Goal: Navigation & Orientation: Find specific page/section

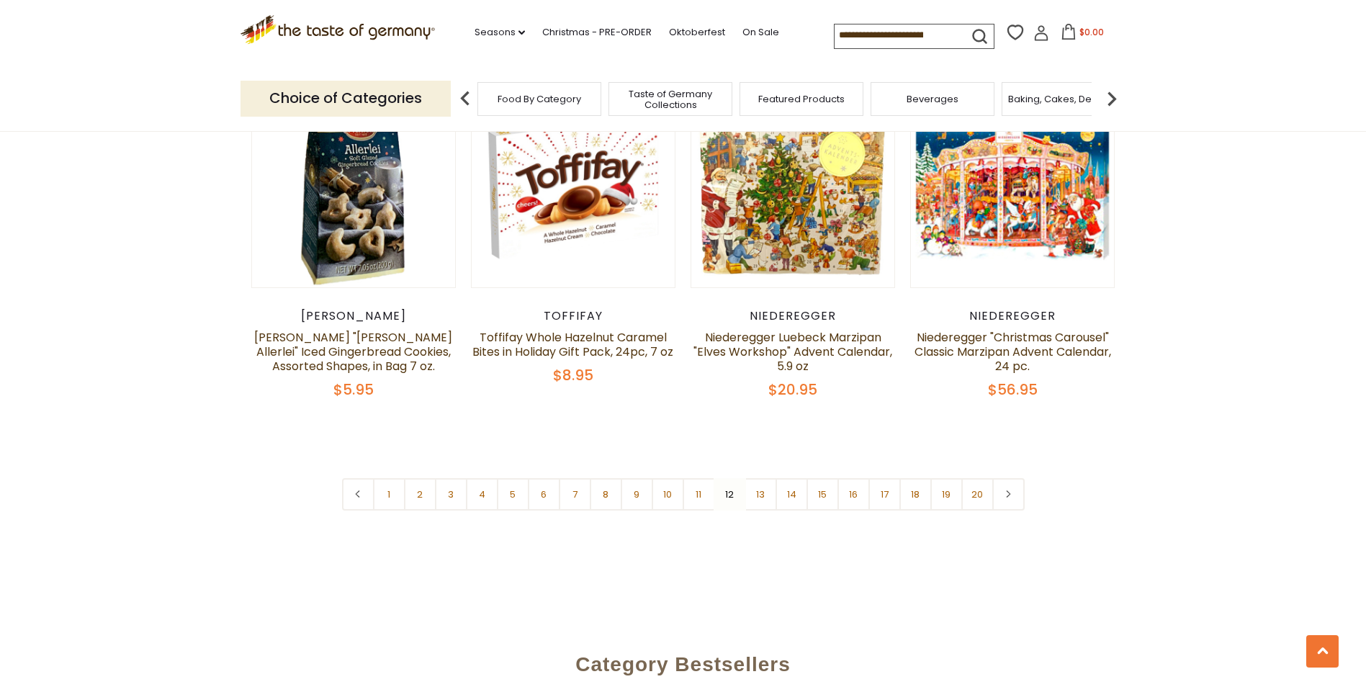
scroll to position [3477, 0]
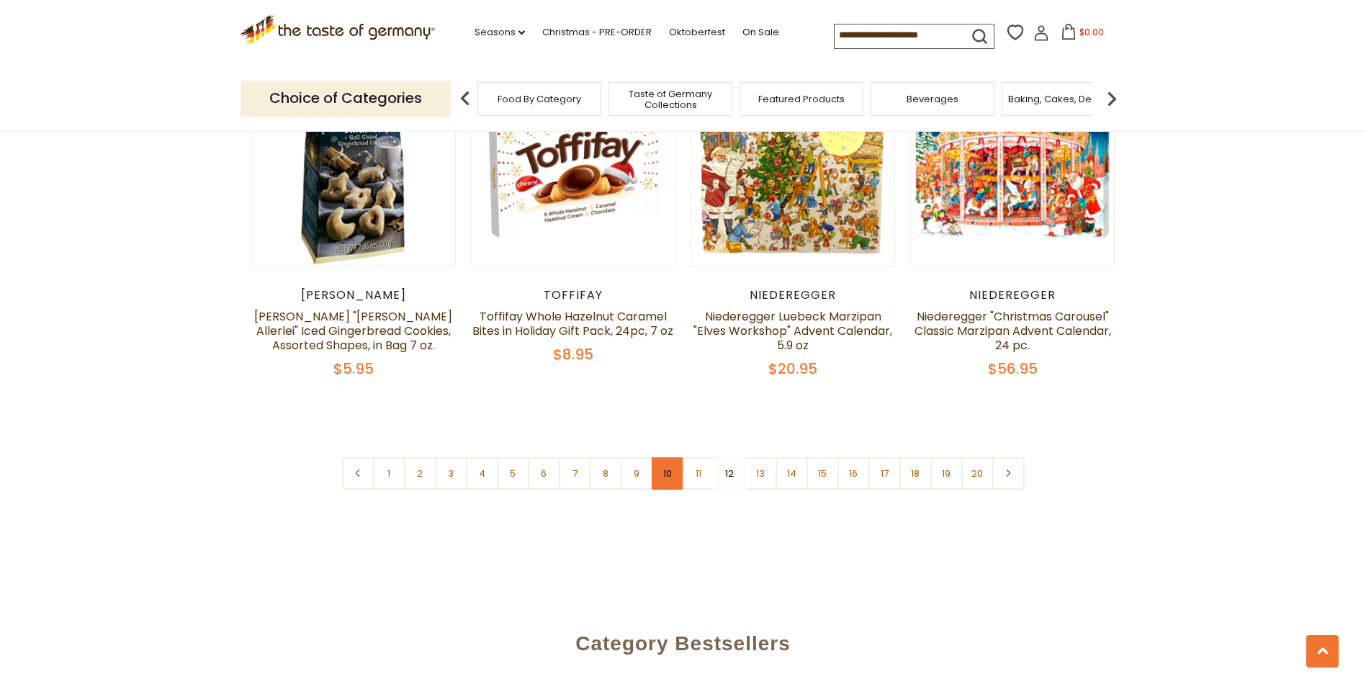
click at [668, 457] on link "10" at bounding box center [668, 473] width 32 height 32
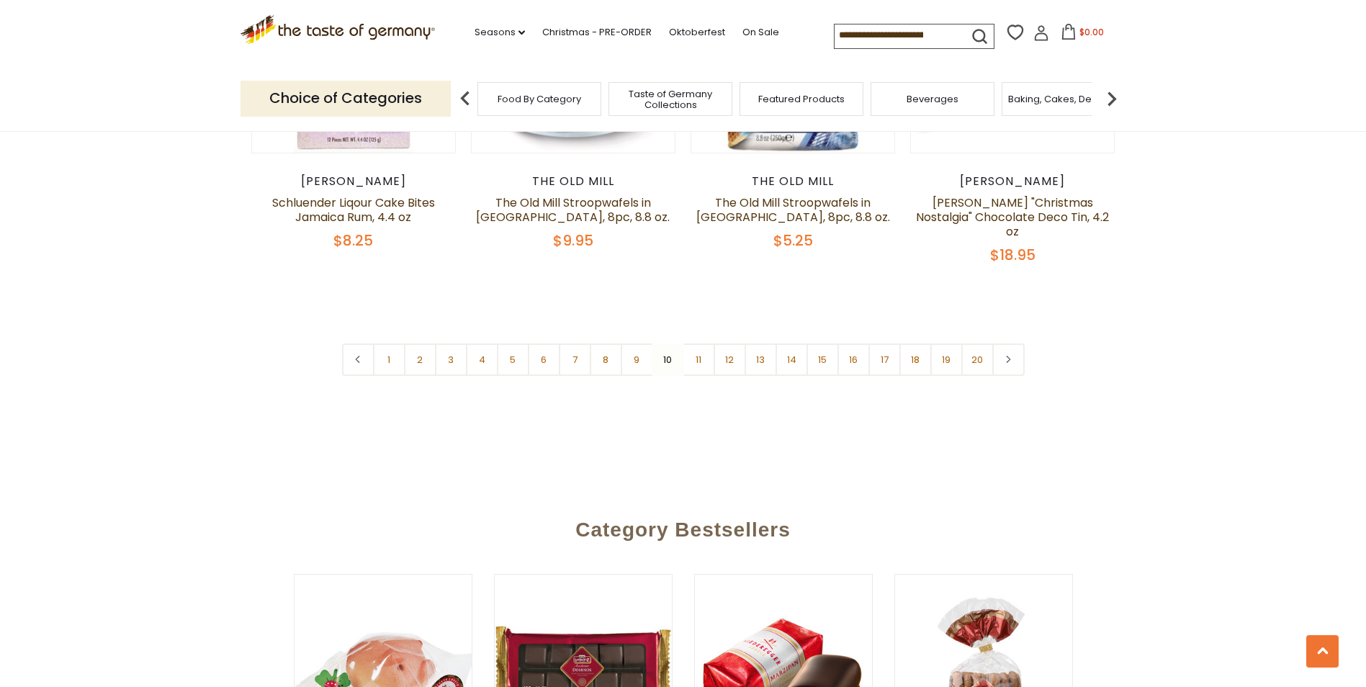
scroll to position [3547, 0]
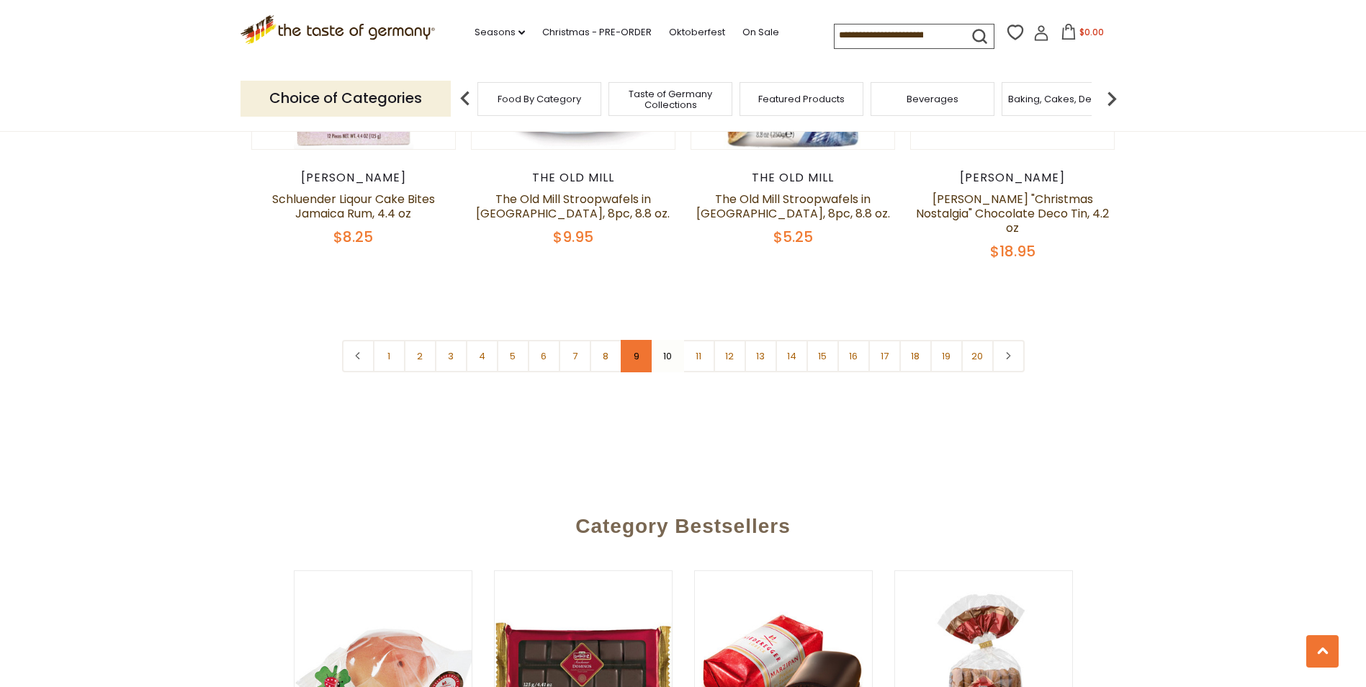
click at [634, 340] on link "9" at bounding box center [637, 356] width 32 height 32
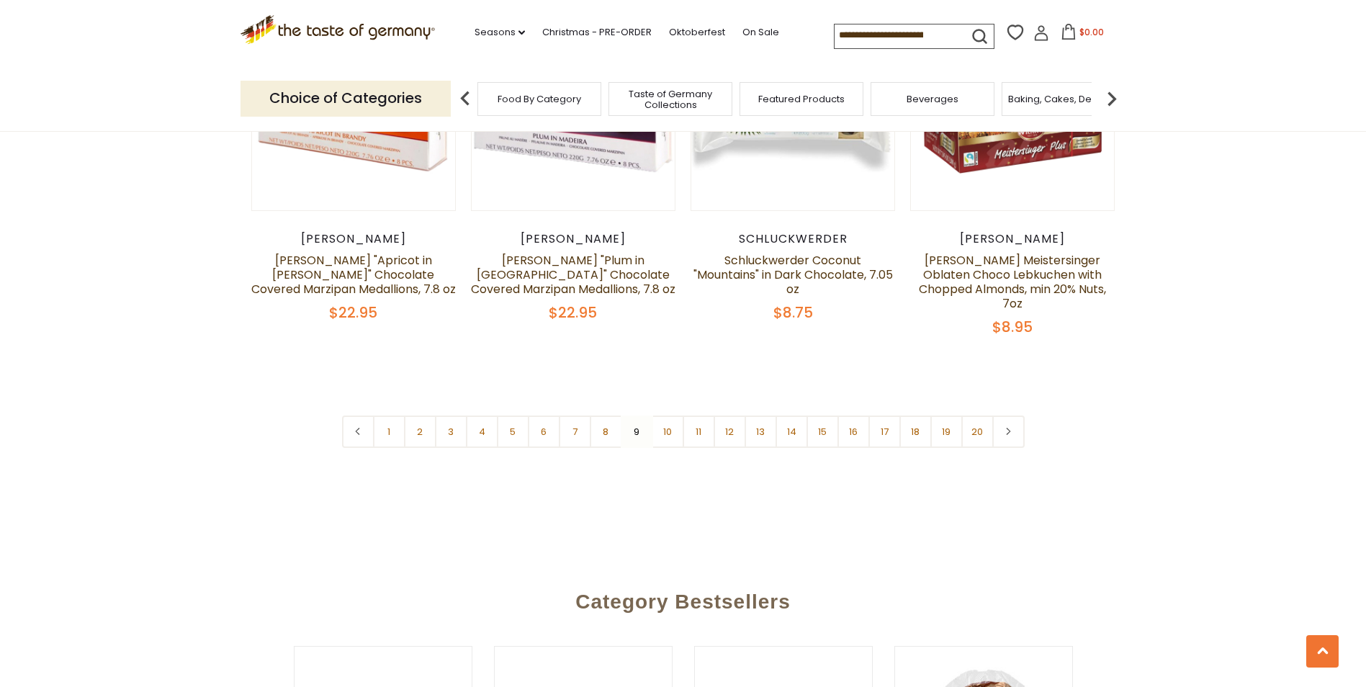
scroll to position [3580, 0]
click at [601, 415] on link "8" at bounding box center [606, 431] width 32 height 32
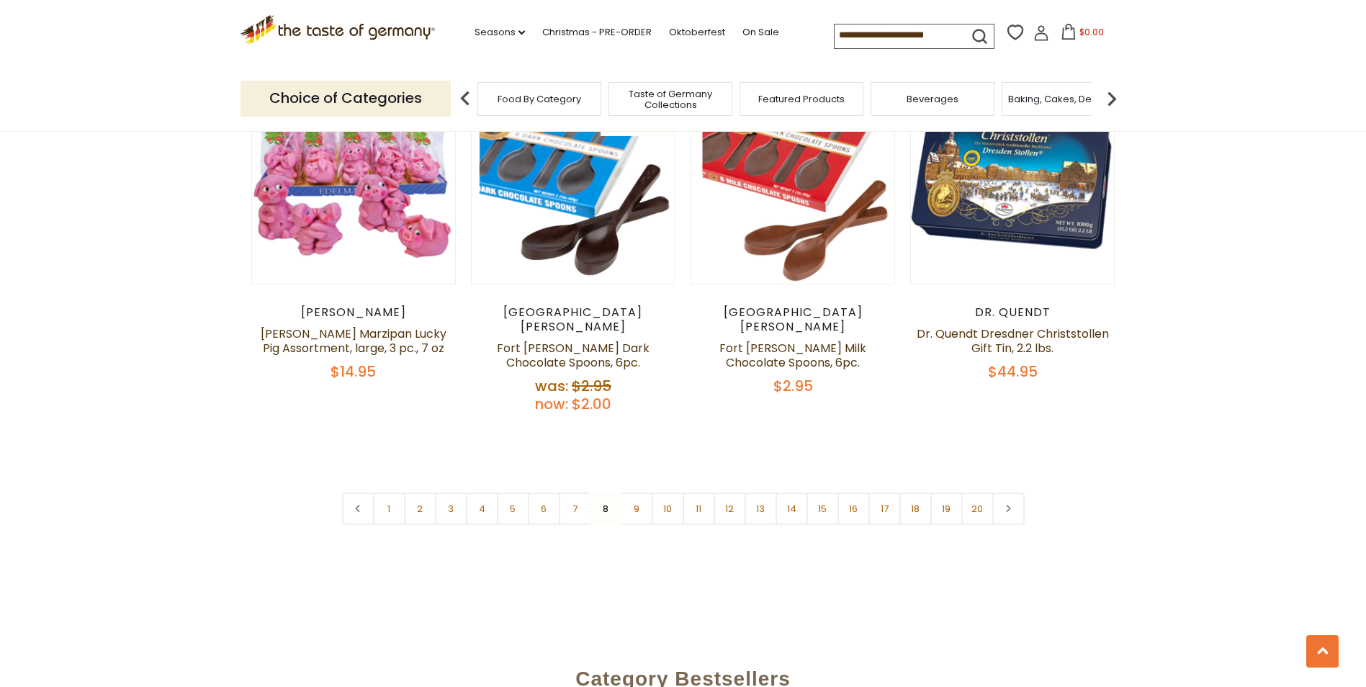
scroll to position [3411, 0]
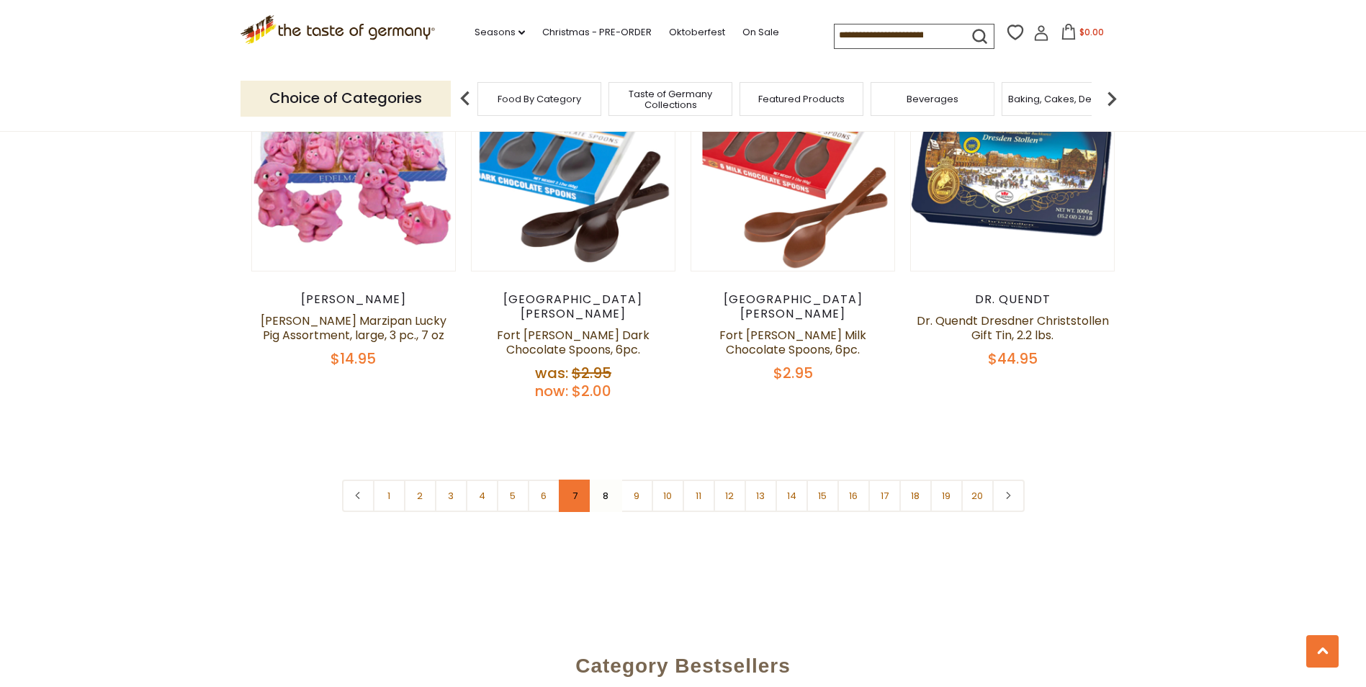
click at [573, 480] on link "7" at bounding box center [575, 496] width 32 height 32
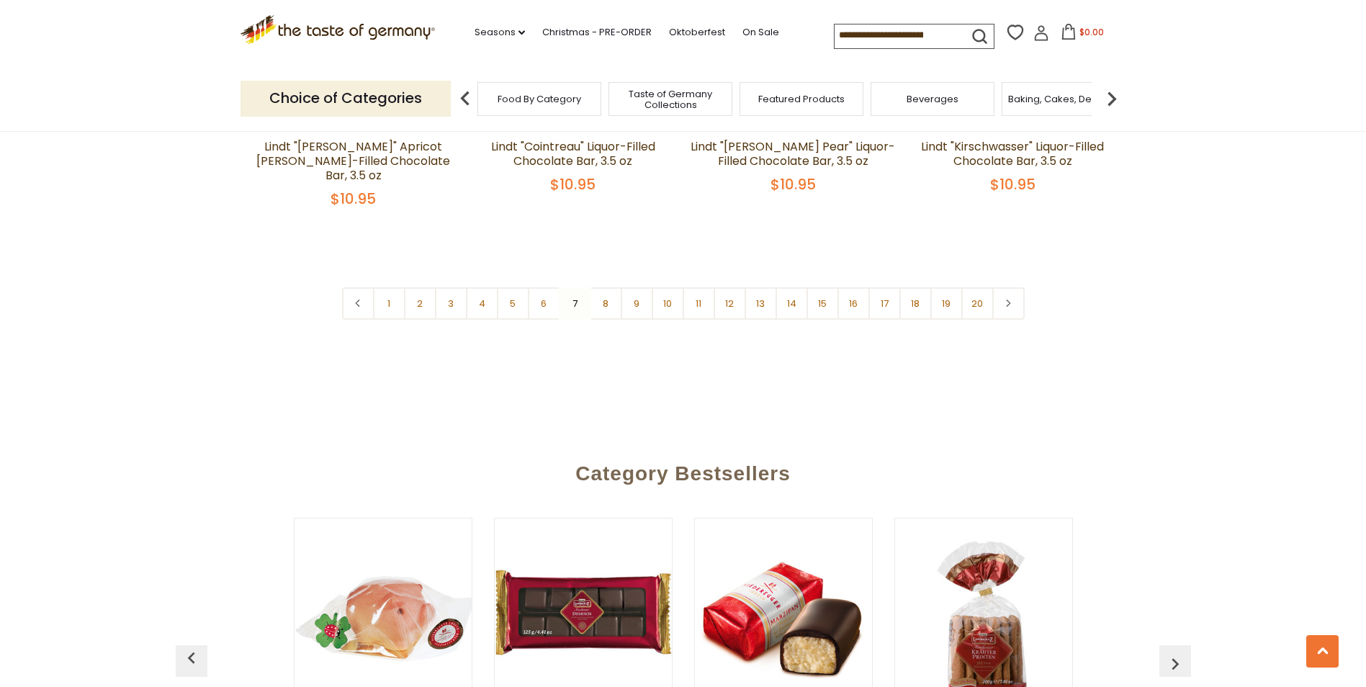
scroll to position [3626, 0]
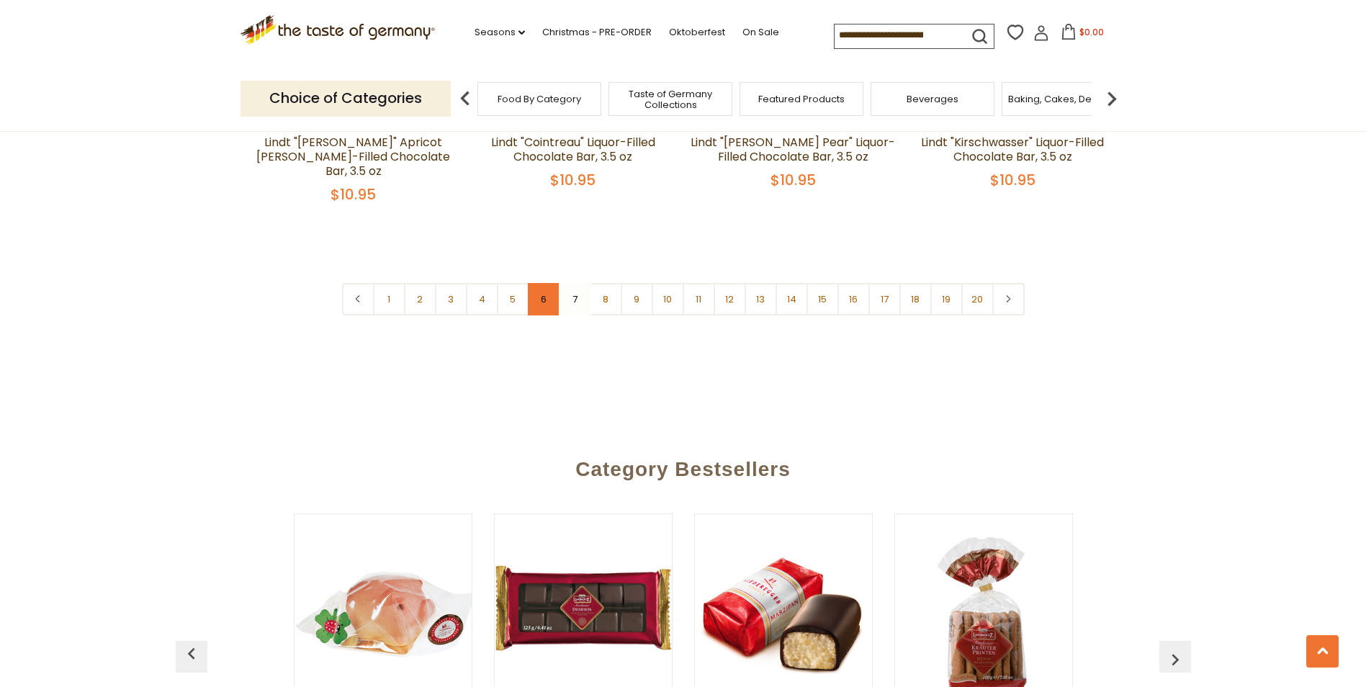
click at [542, 283] on link "6" at bounding box center [544, 299] width 32 height 32
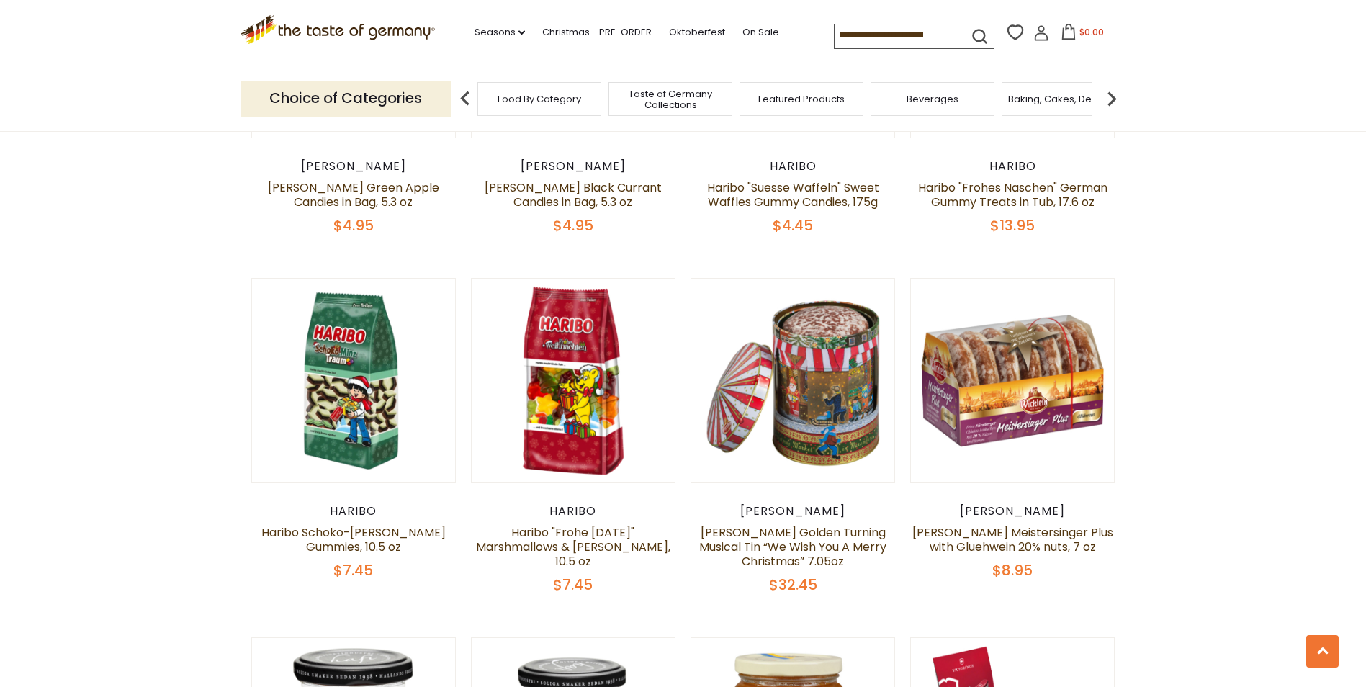
scroll to position [1102, 0]
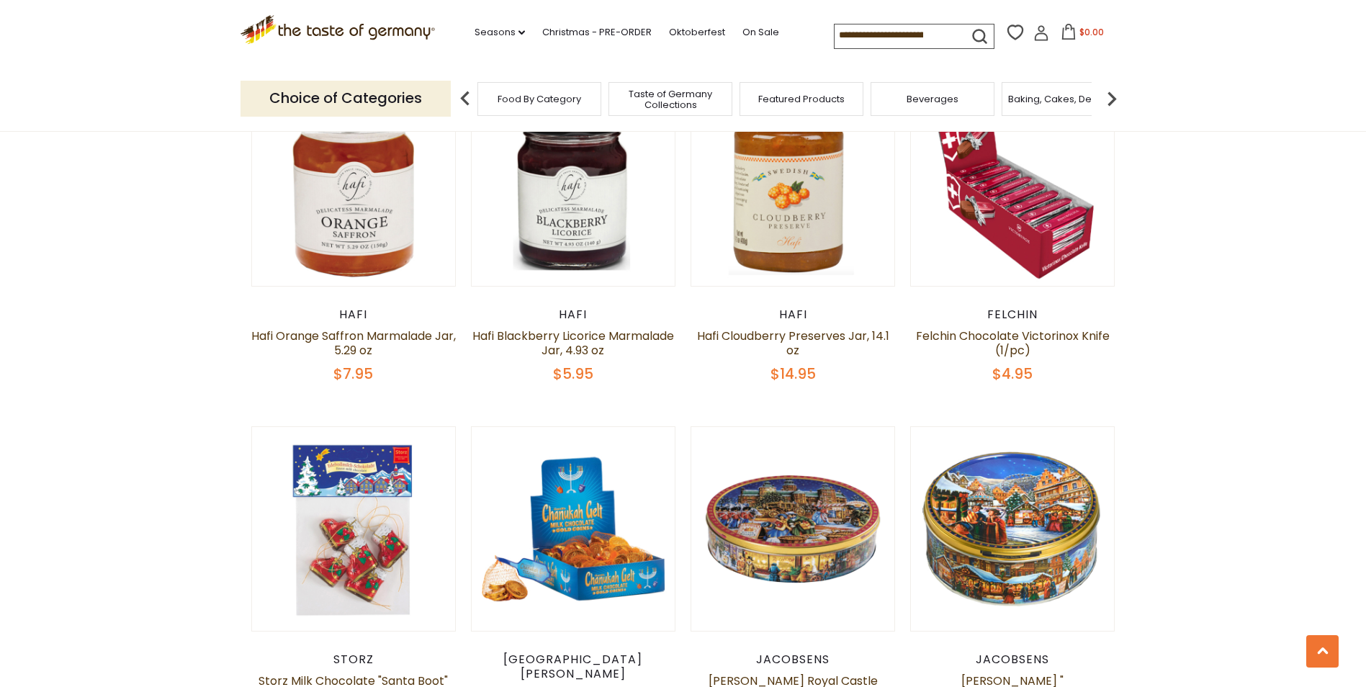
click at [1196, 588] on section "**********" at bounding box center [683, 650] width 1366 height 3554
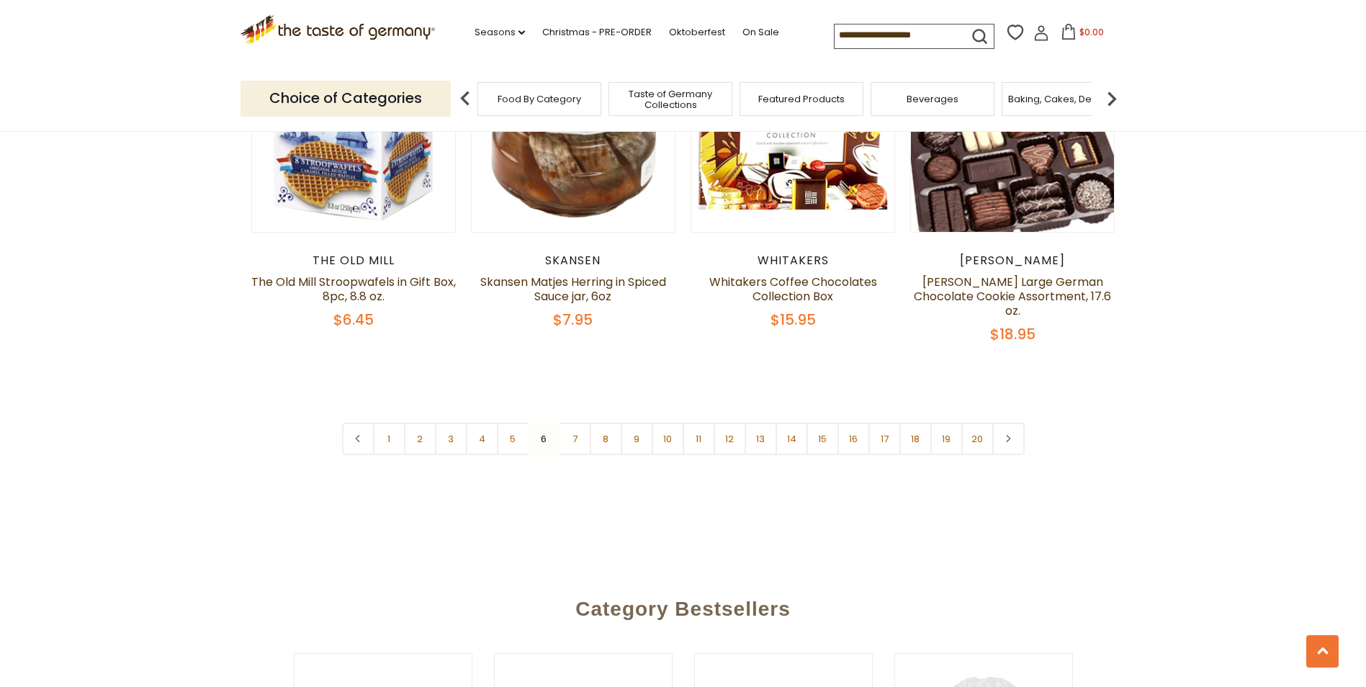
scroll to position [3454, 0]
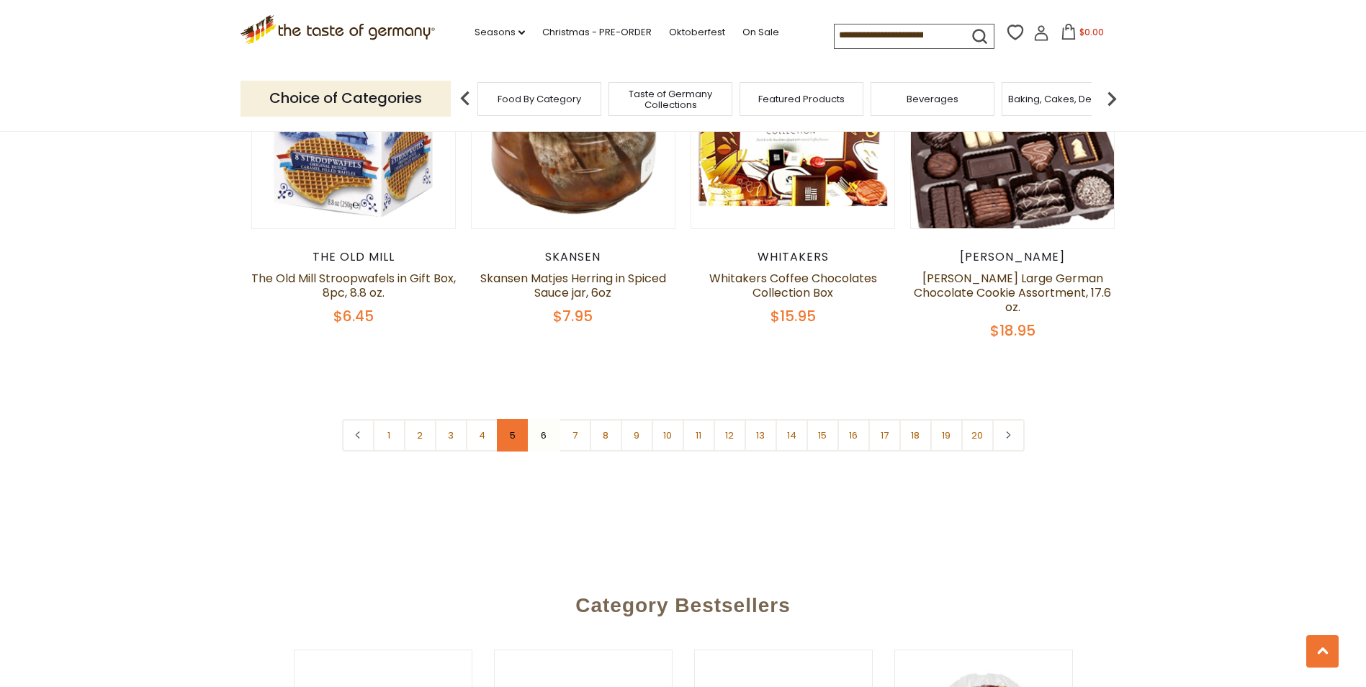
click at [511, 419] on link "5" at bounding box center [513, 435] width 32 height 32
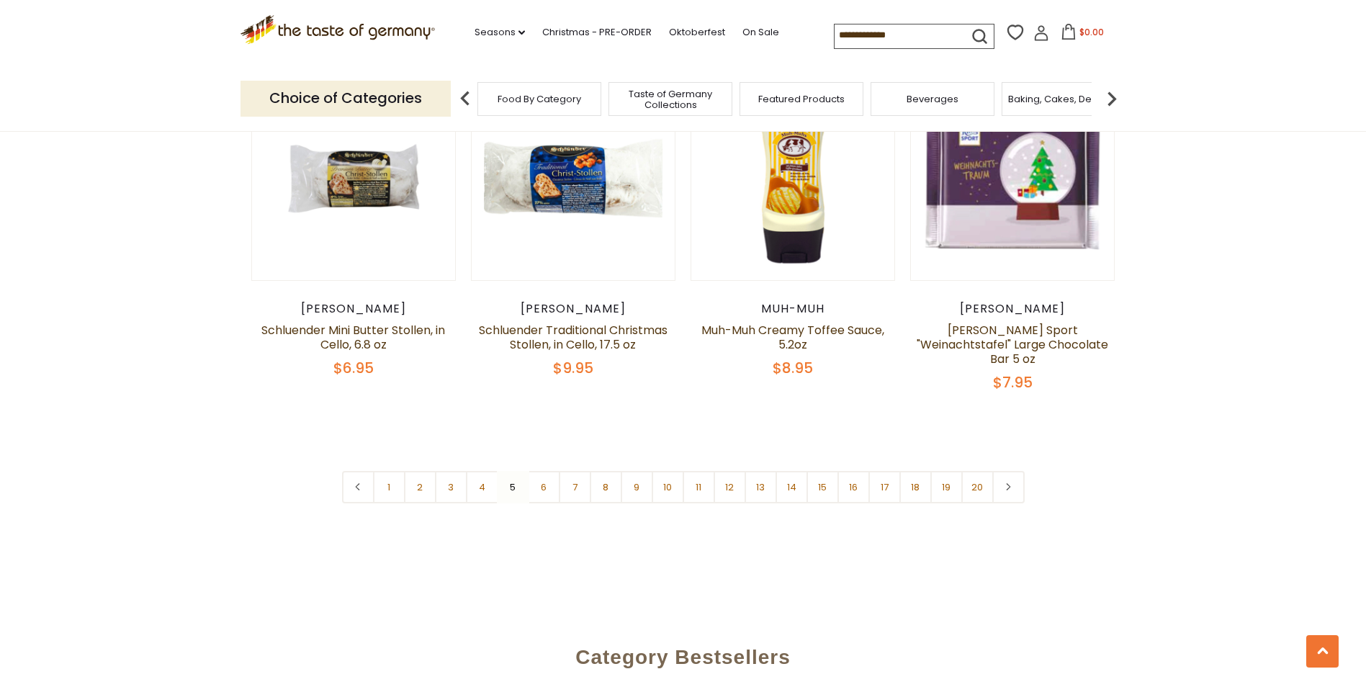
scroll to position [3464, 0]
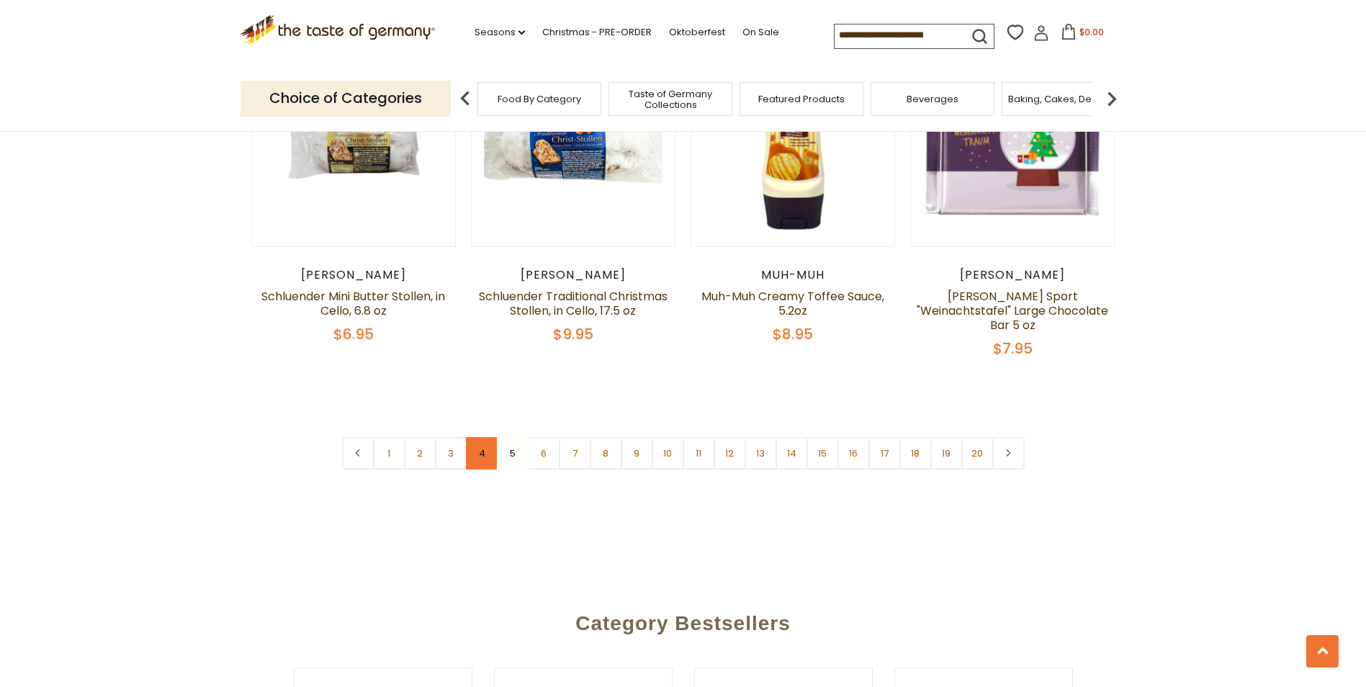
click at [481, 437] on link "4" at bounding box center [482, 453] width 32 height 32
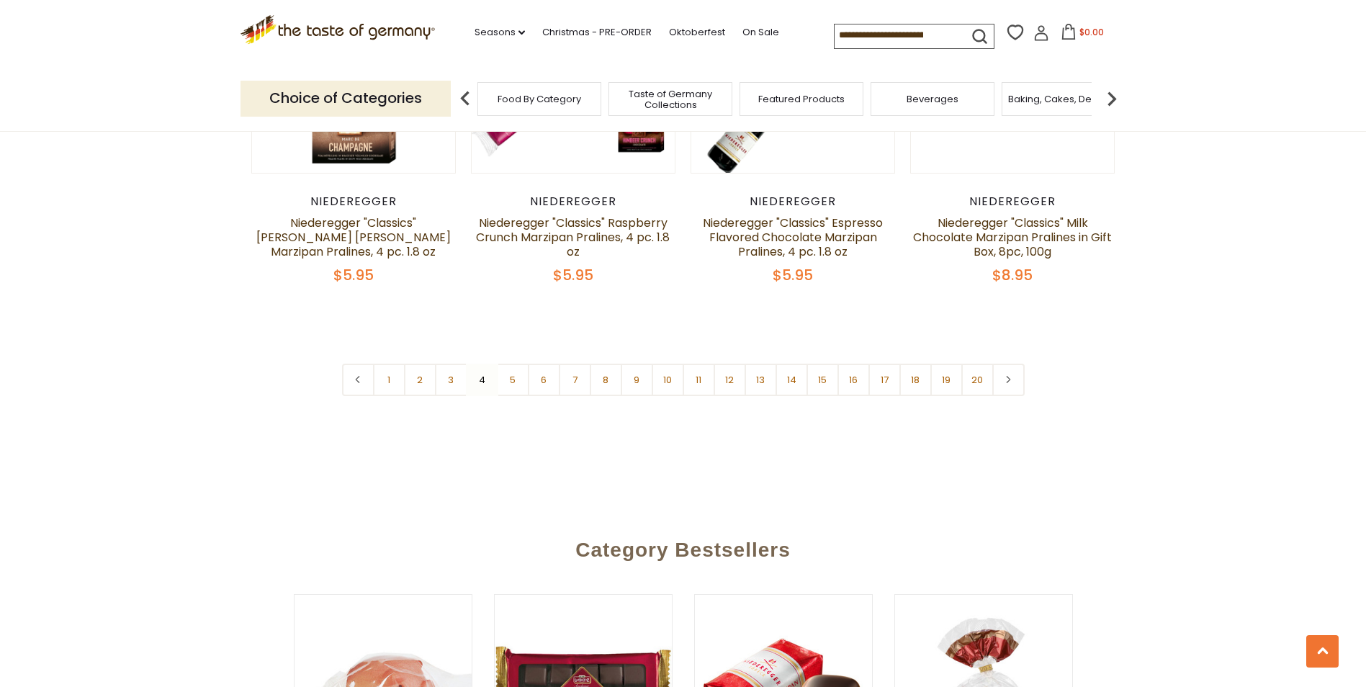
scroll to position [3576, 0]
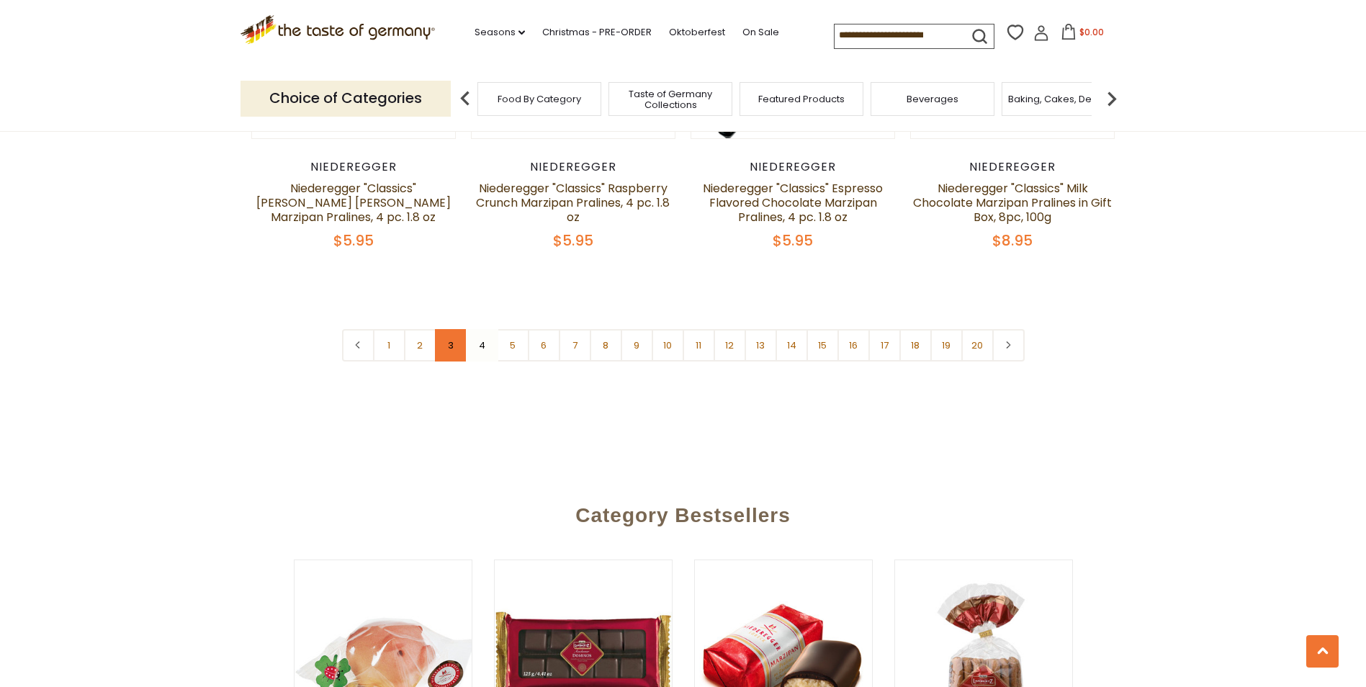
click at [451, 329] on link "3" at bounding box center [451, 345] width 32 height 32
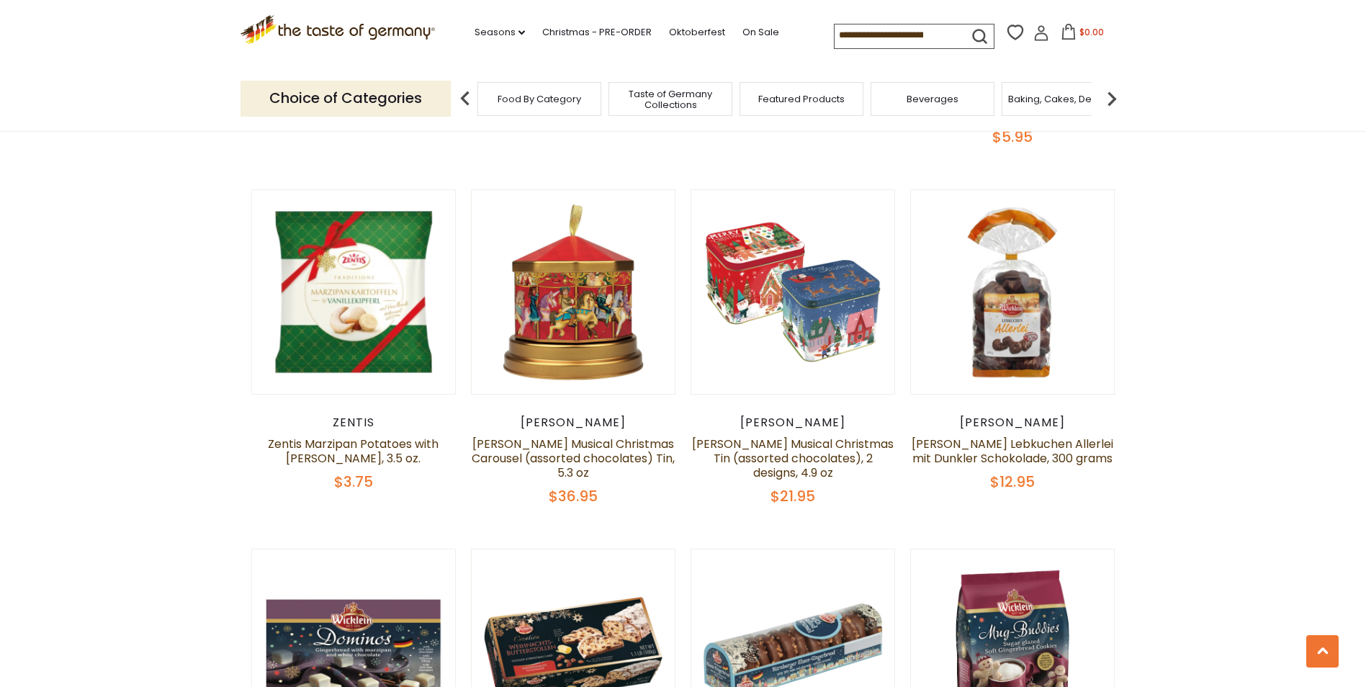
scroll to position [1896, 0]
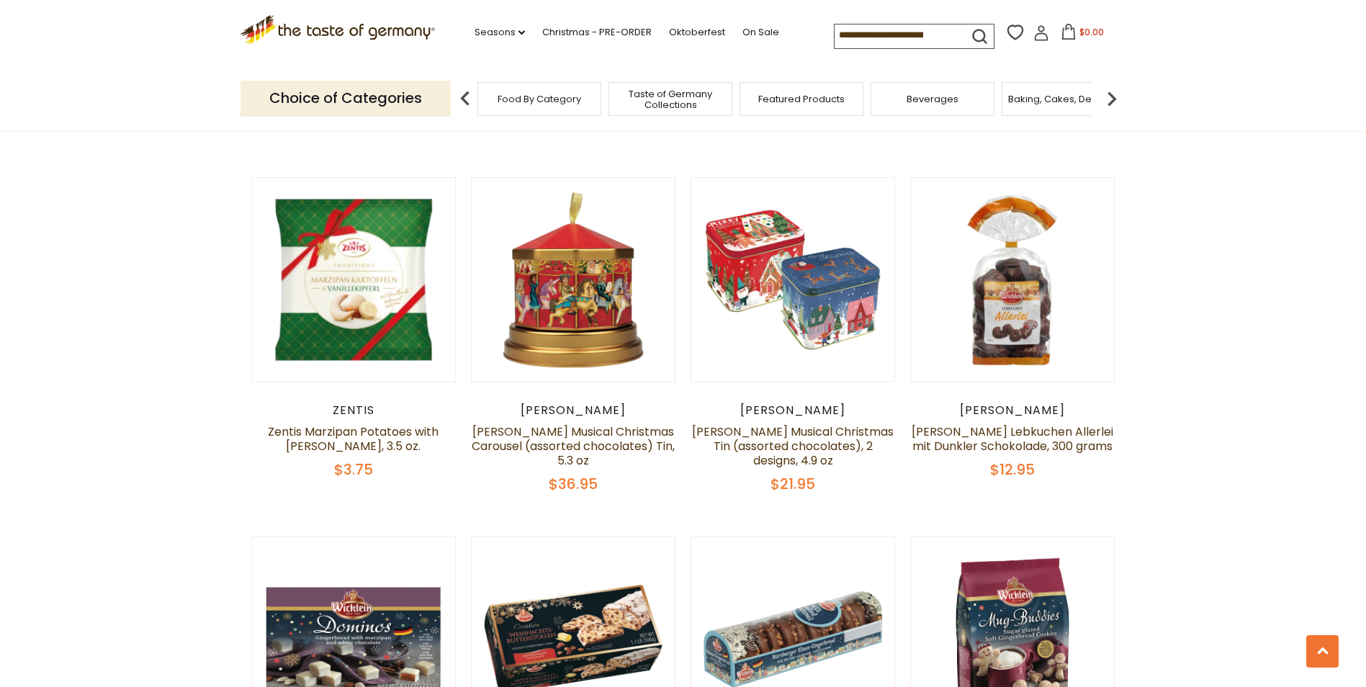
click at [1165, 581] on section "**********" at bounding box center [683, 363] width 1366 height 3572
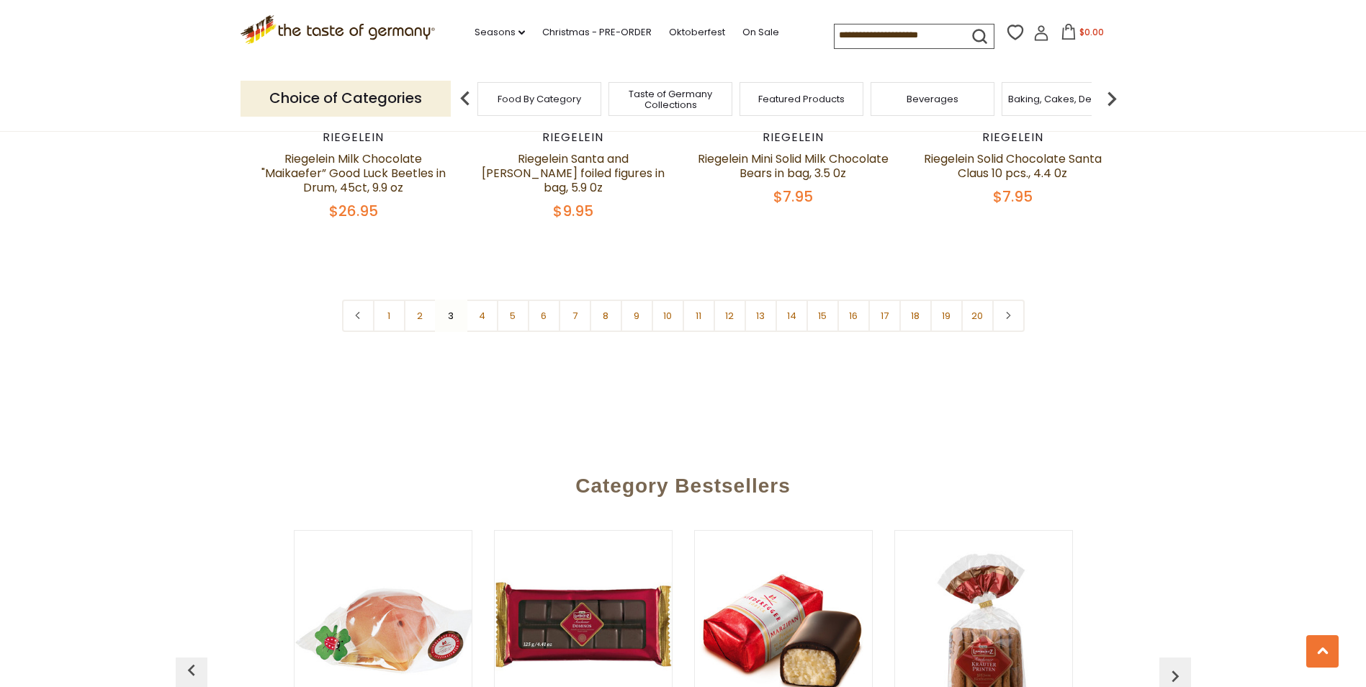
scroll to position [3588, 0]
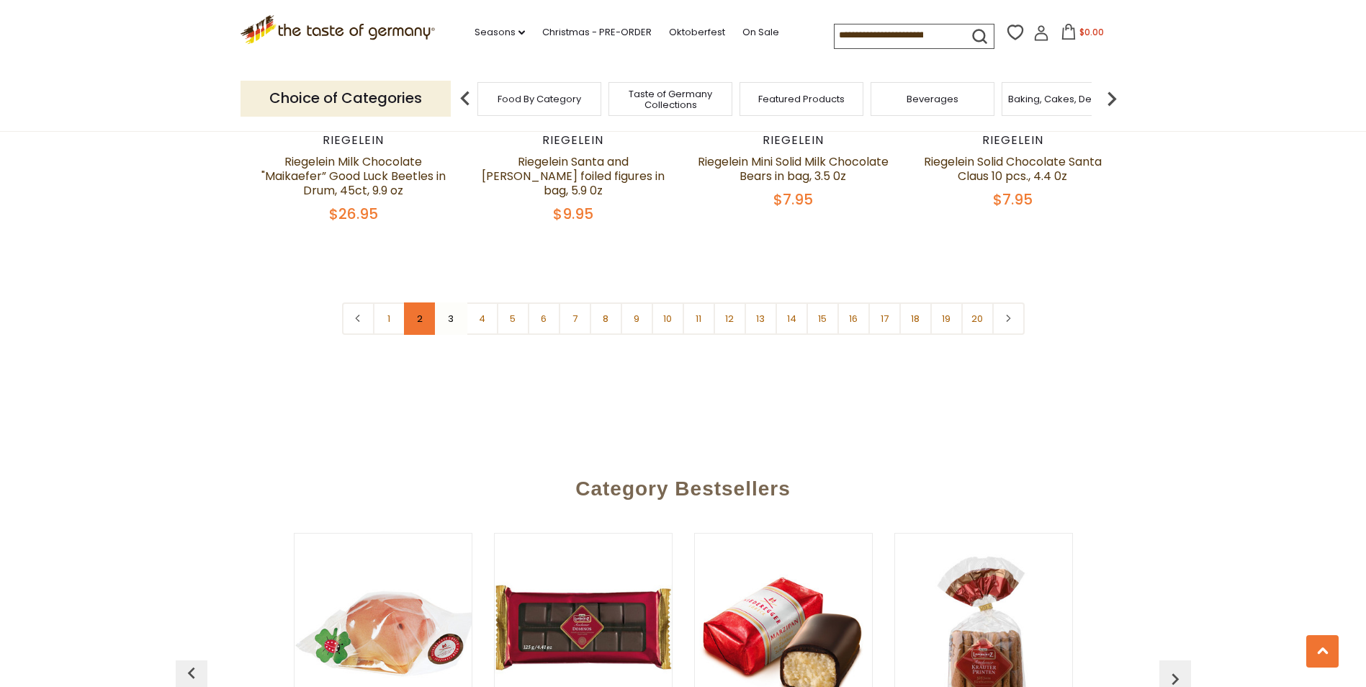
click at [418, 302] on link "2" at bounding box center [420, 318] width 32 height 32
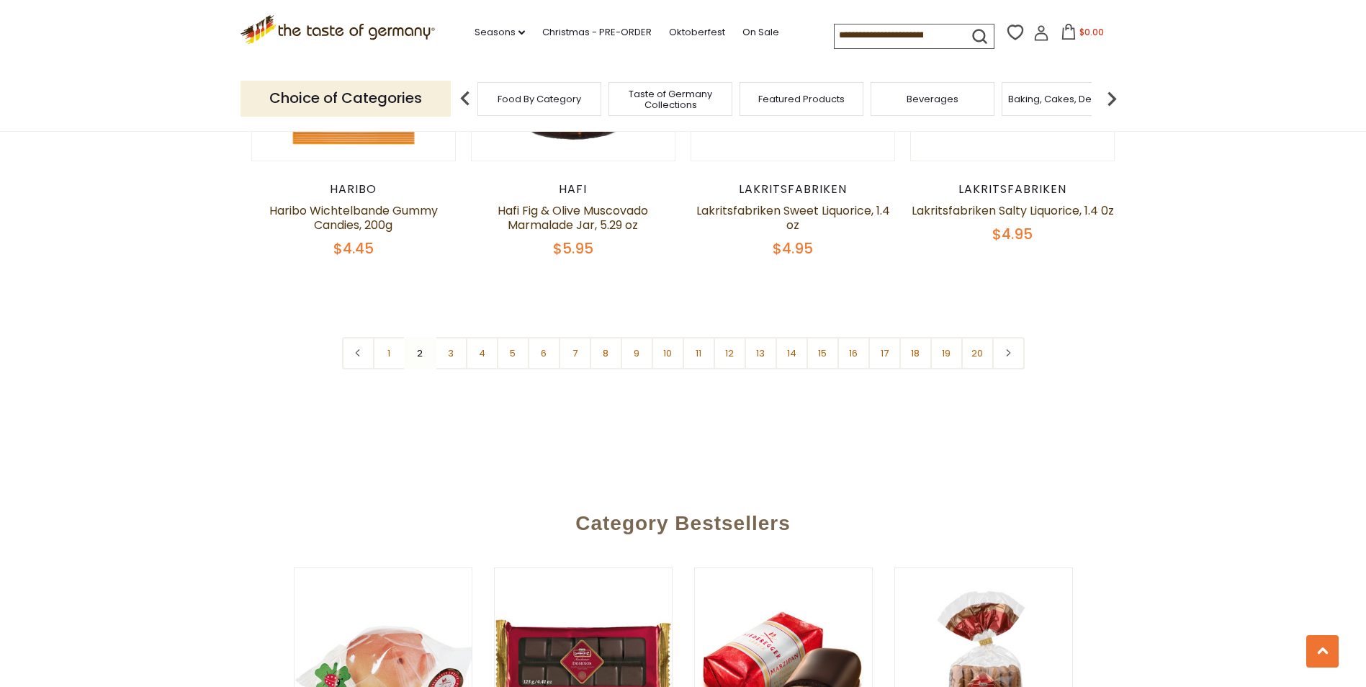
scroll to position [3578, 0]
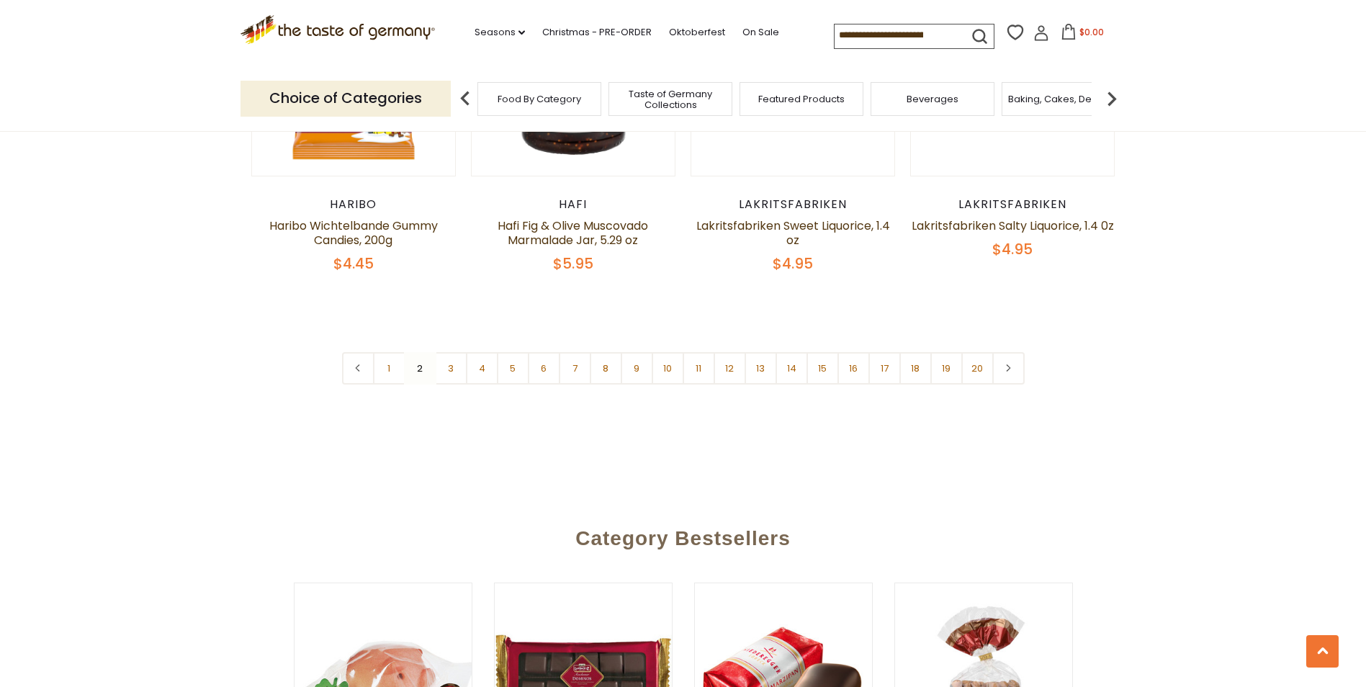
click at [421, 352] on nav "1 2 3 4 5 6 7 8 9 10 11 12 13 14 15 16 17 18 19 20" at bounding box center [683, 368] width 683 height 32
click at [419, 352] on nav "1 2 3 4 5 6 7 8 9 10 11 12 13 14 15 16 17 18 19 20" at bounding box center [683, 368] width 683 height 32
click at [392, 352] on link "1" at bounding box center [389, 368] width 32 height 32
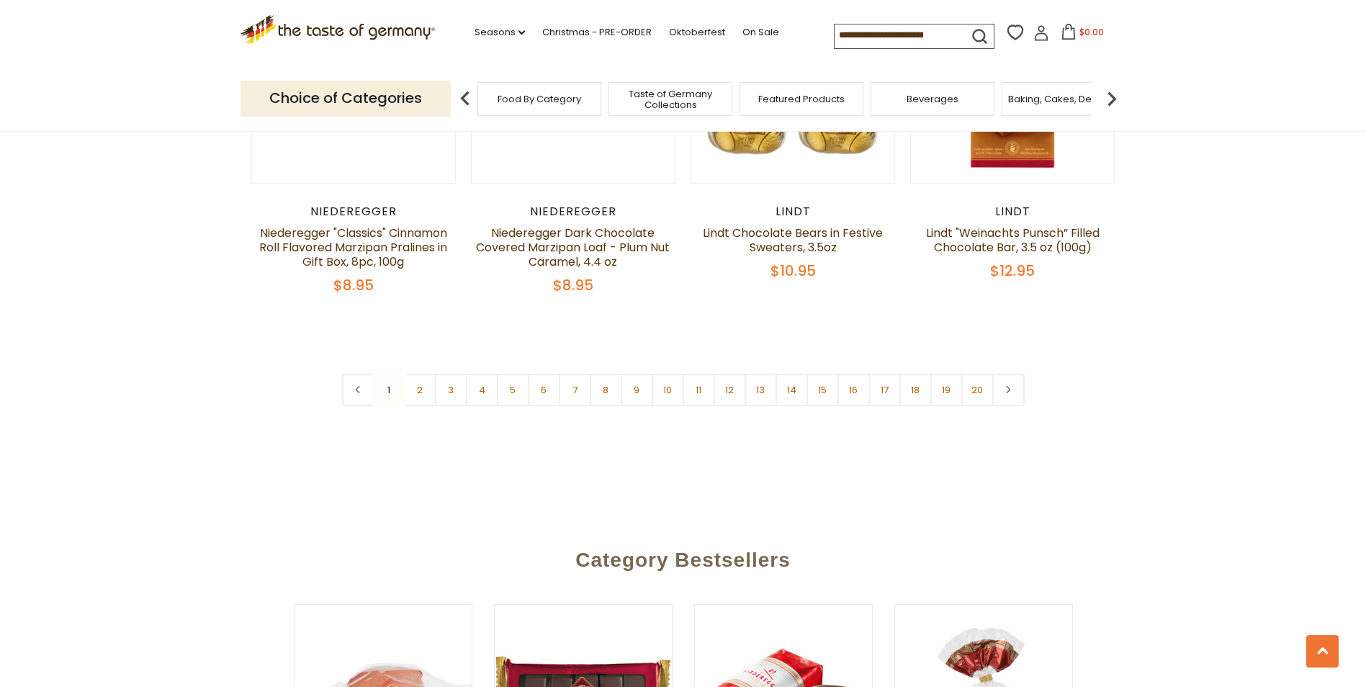
scroll to position [3577, 0]
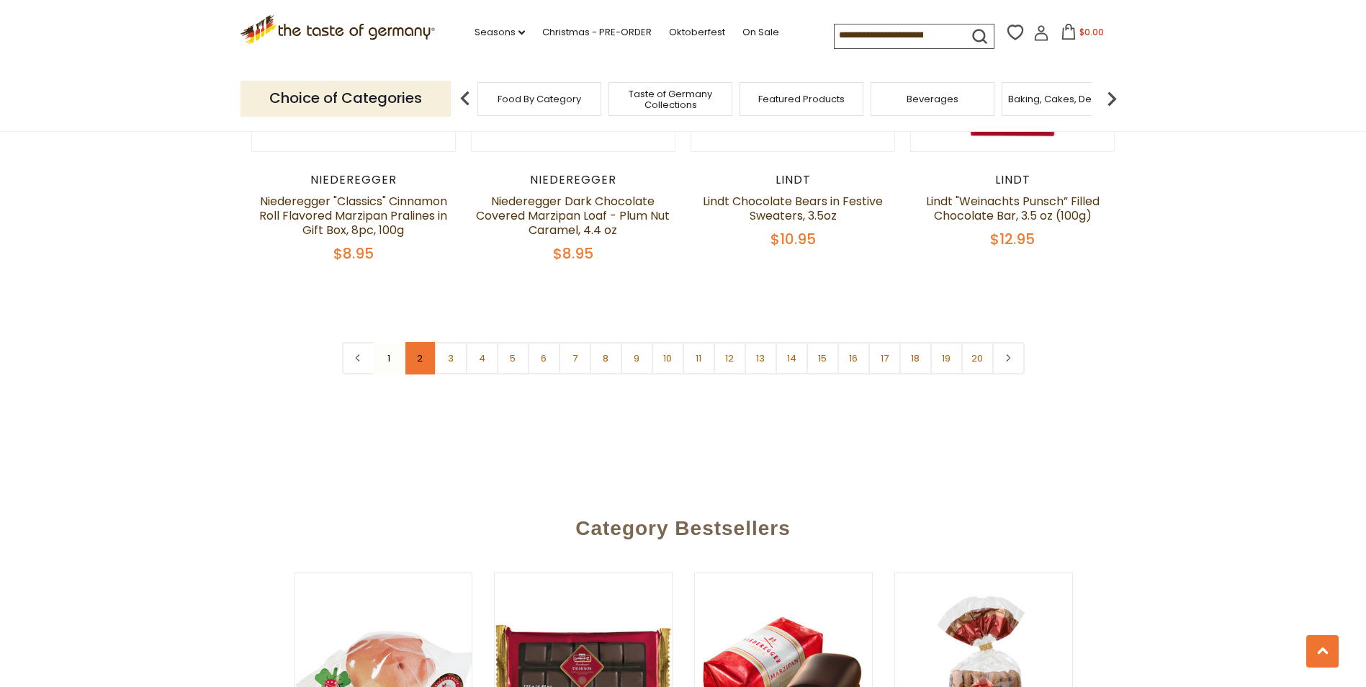
click at [417, 342] on link "2" at bounding box center [420, 358] width 32 height 32
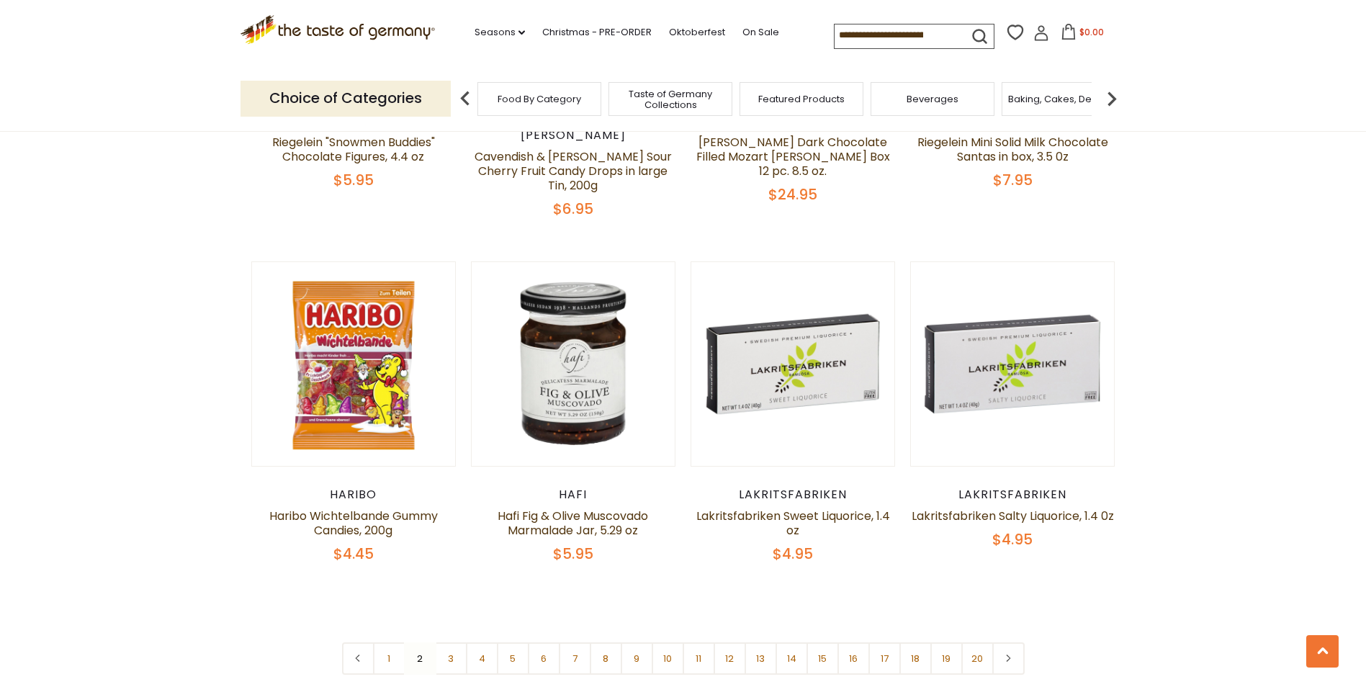
scroll to position [3289, 0]
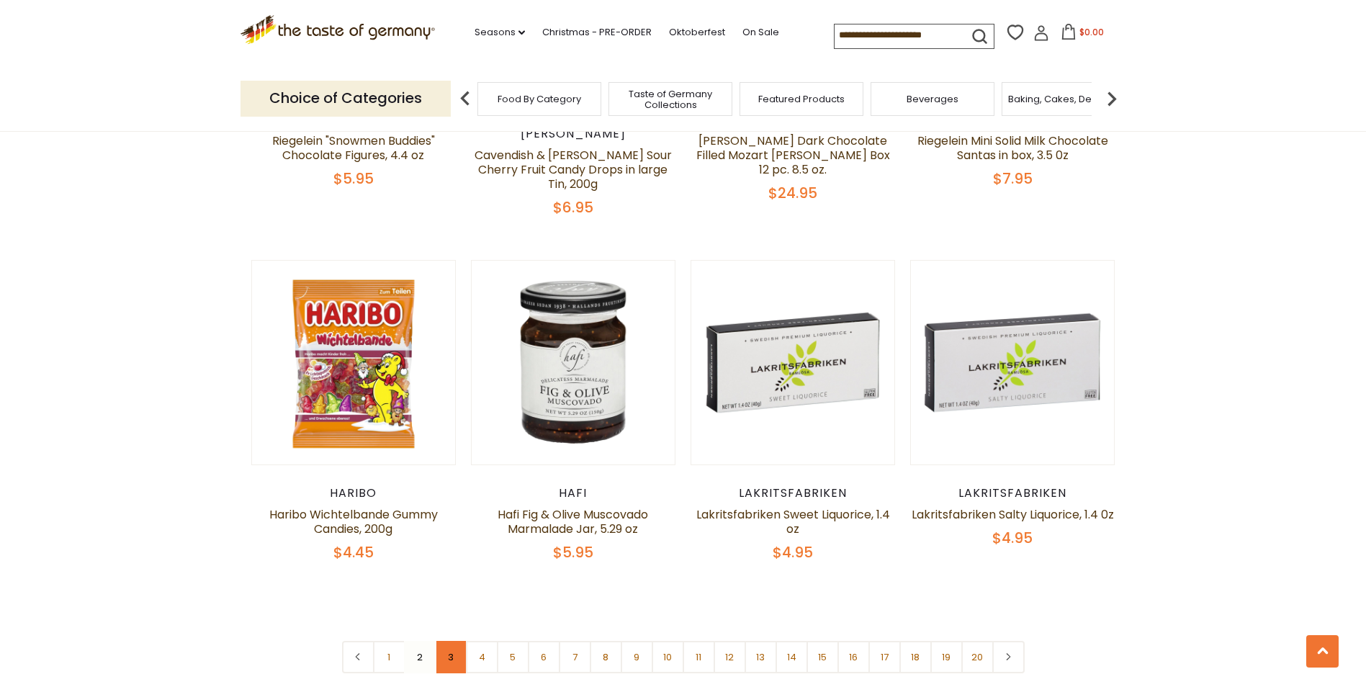
click at [451, 641] on link "3" at bounding box center [451, 657] width 32 height 32
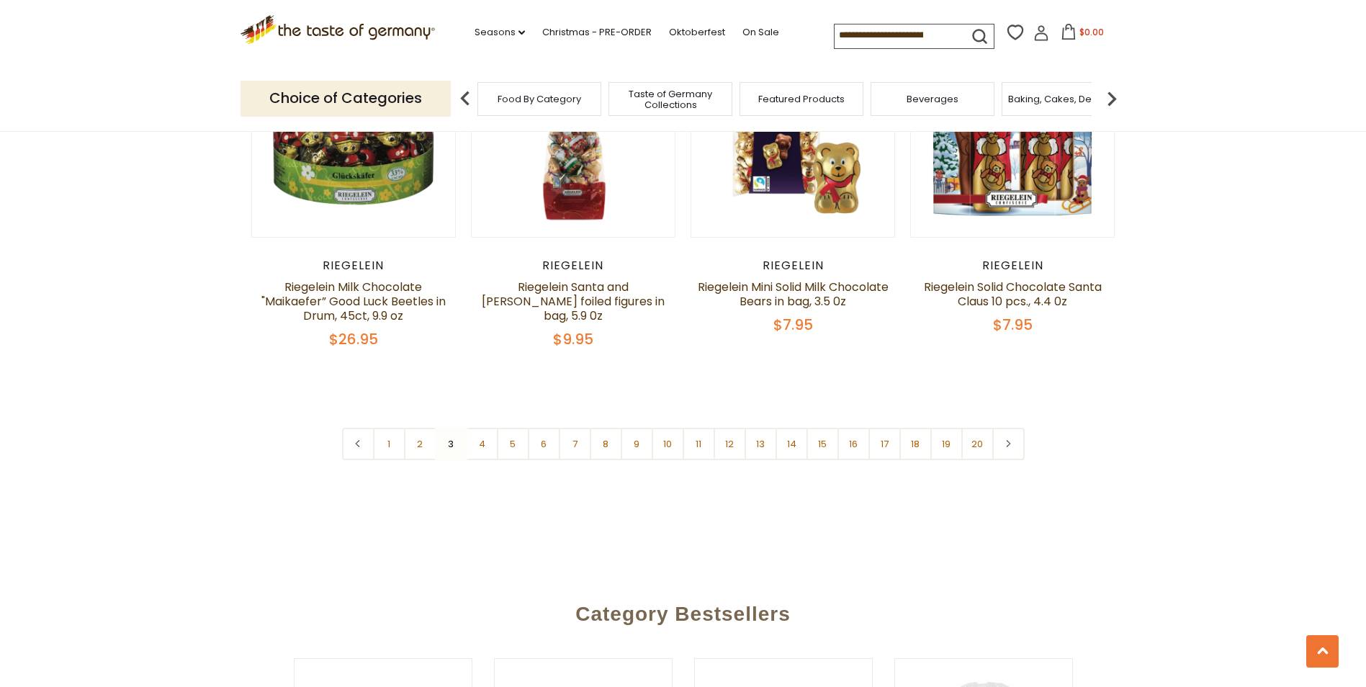
scroll to position [3464, 0]
click at [483, 427] on link "4" at bounding box center [482, 443] width 32 height 32
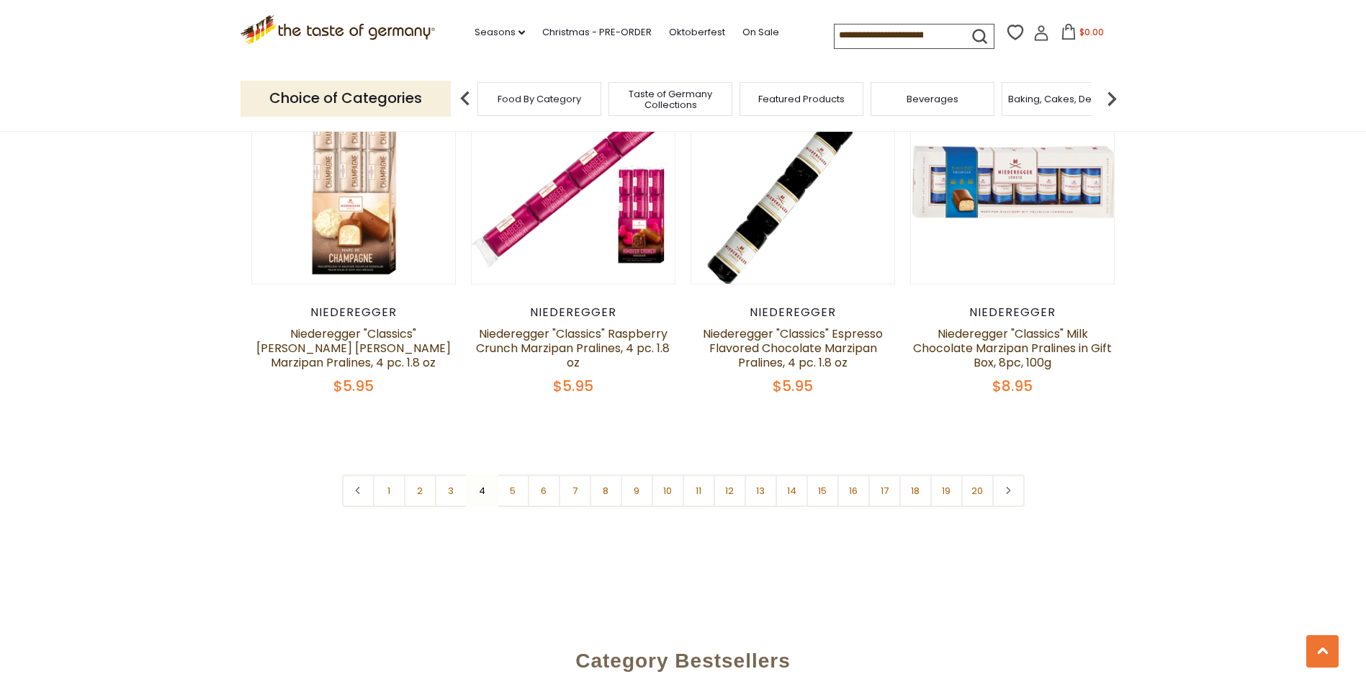
scroll to position [3454, 0]
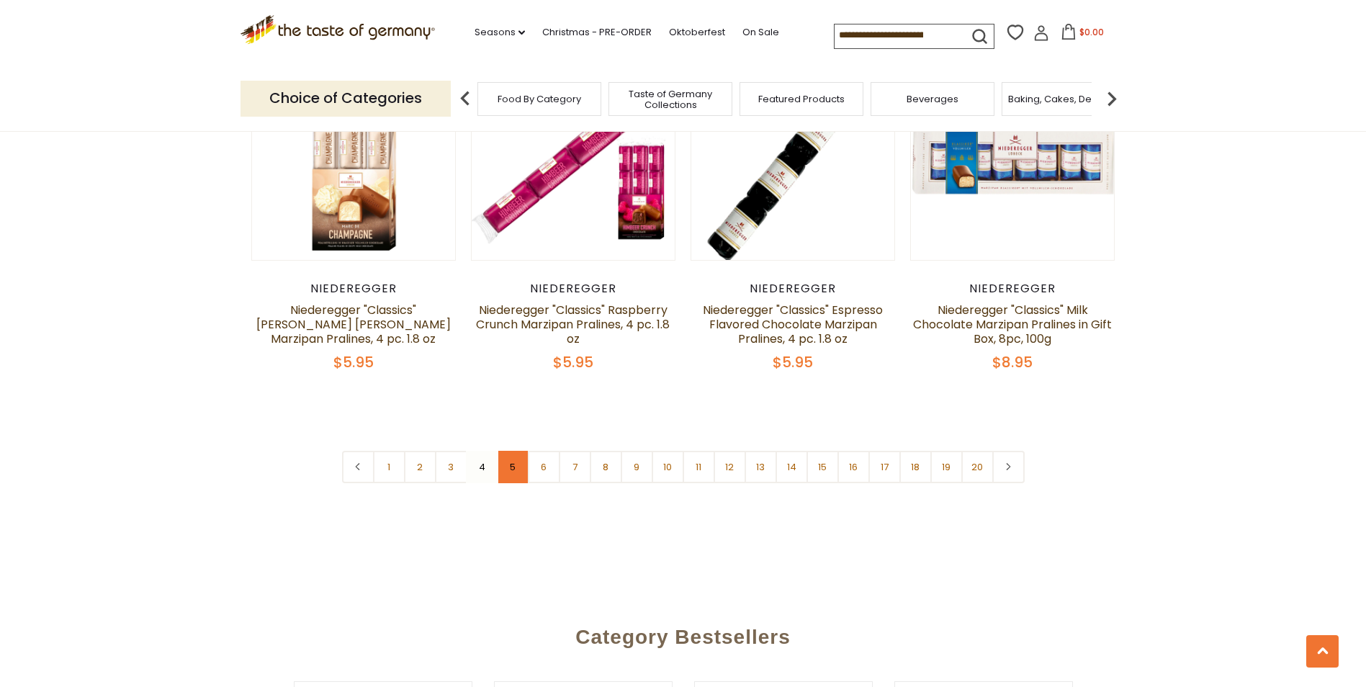
click at [511, 451] on link "5" at bounding box center [513, 467] width 32 height 32
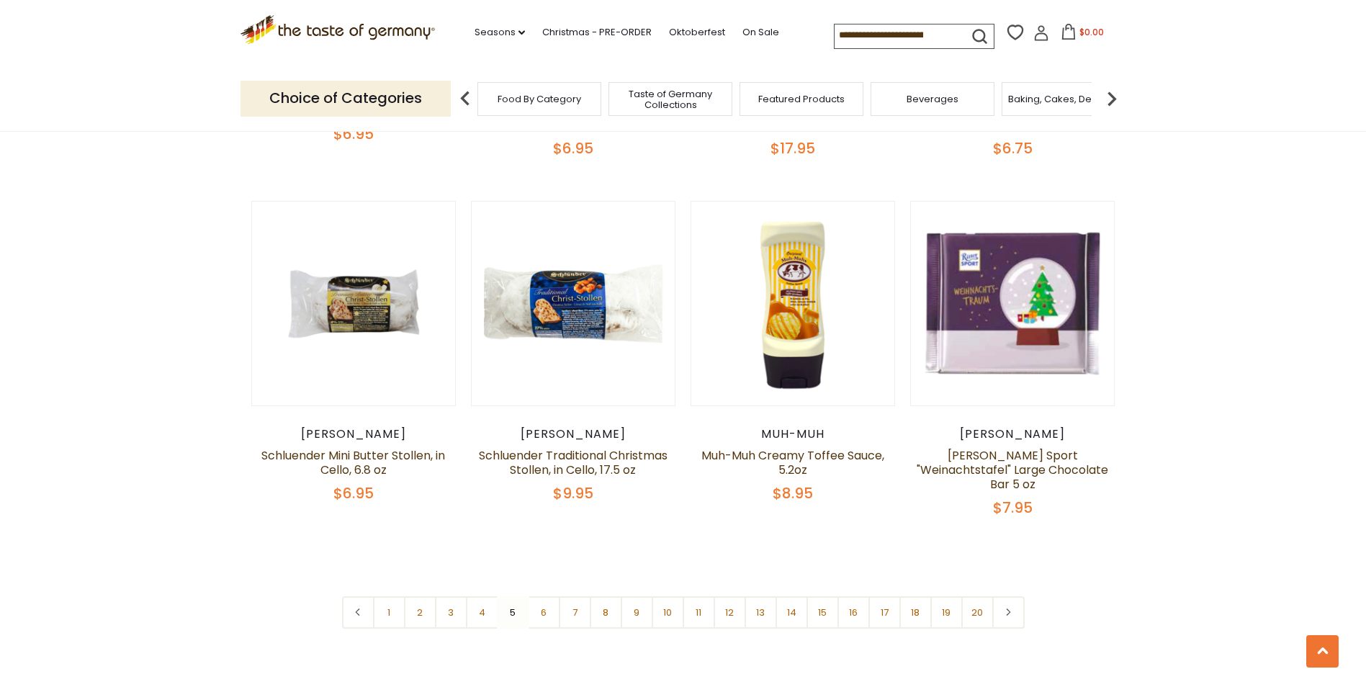
scroll to position [3306, 0]
click at [544, 596] on link "6" at bounding box center [544, 612] width 32 height 32
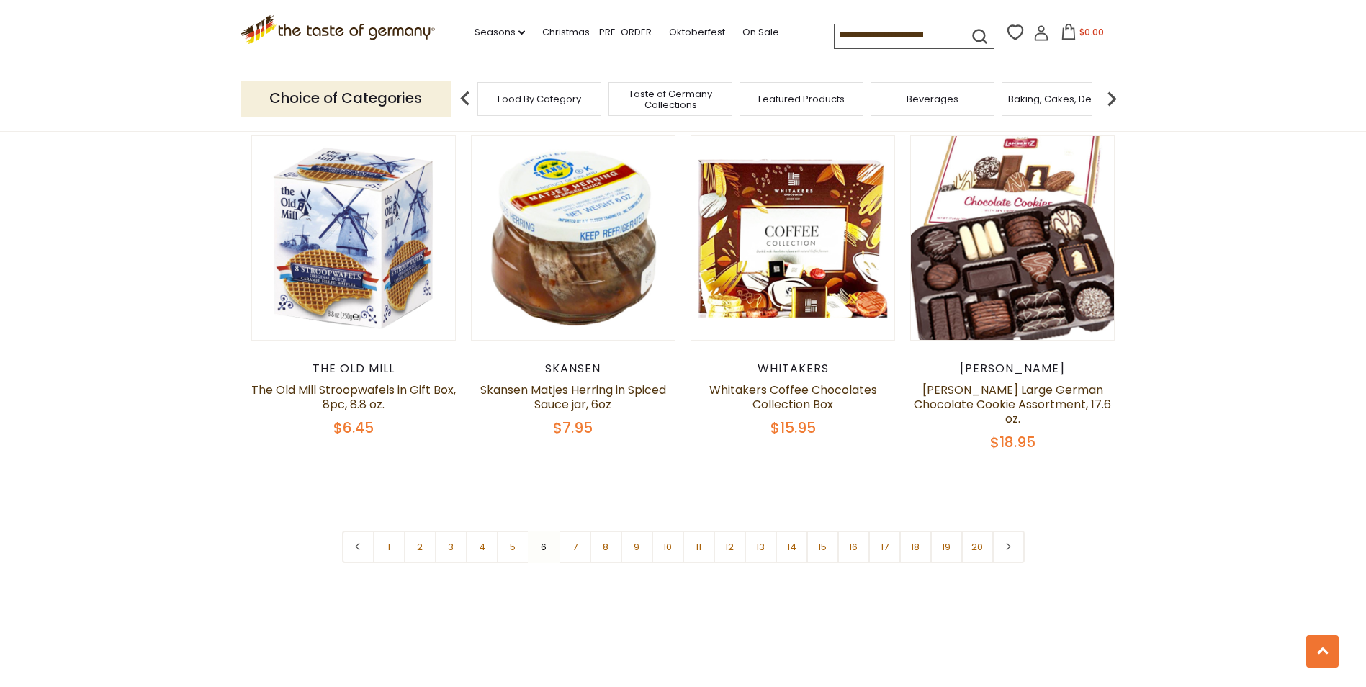
scroll to position [3263, 0]
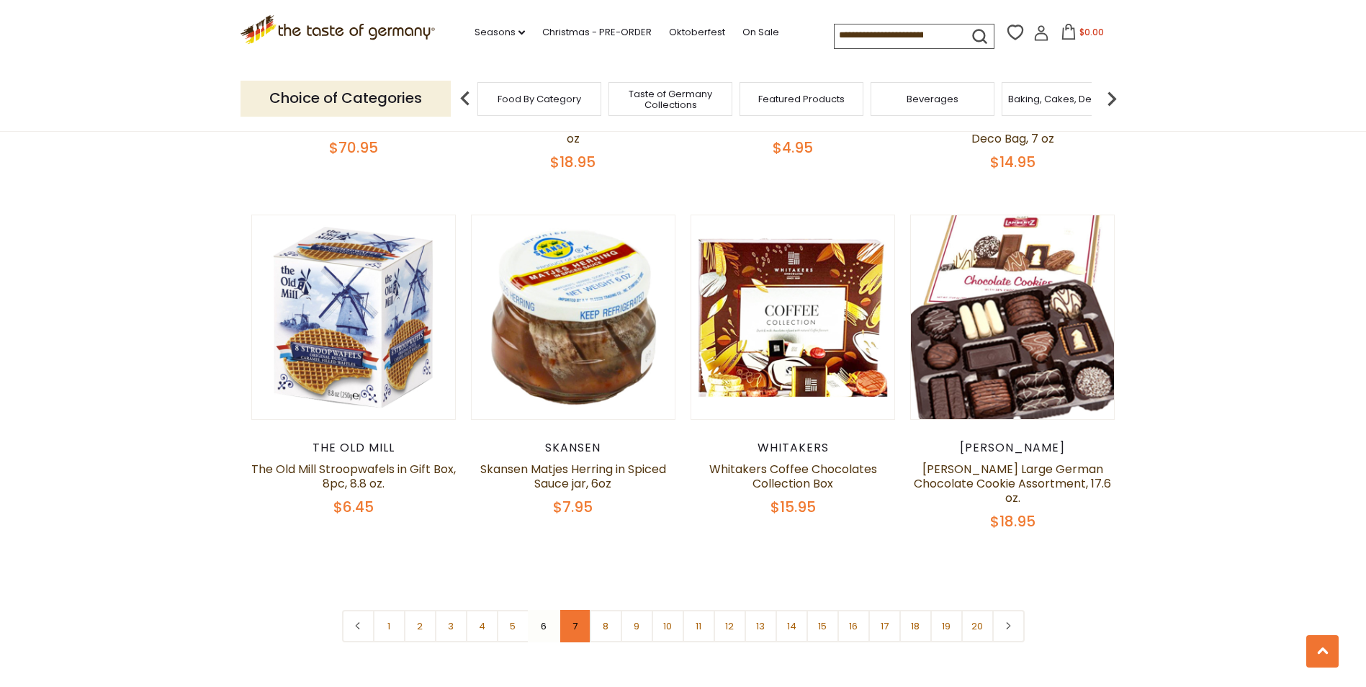
click at [574, 610] on link "7" at bounding box center [575, 626] width 32 height 32
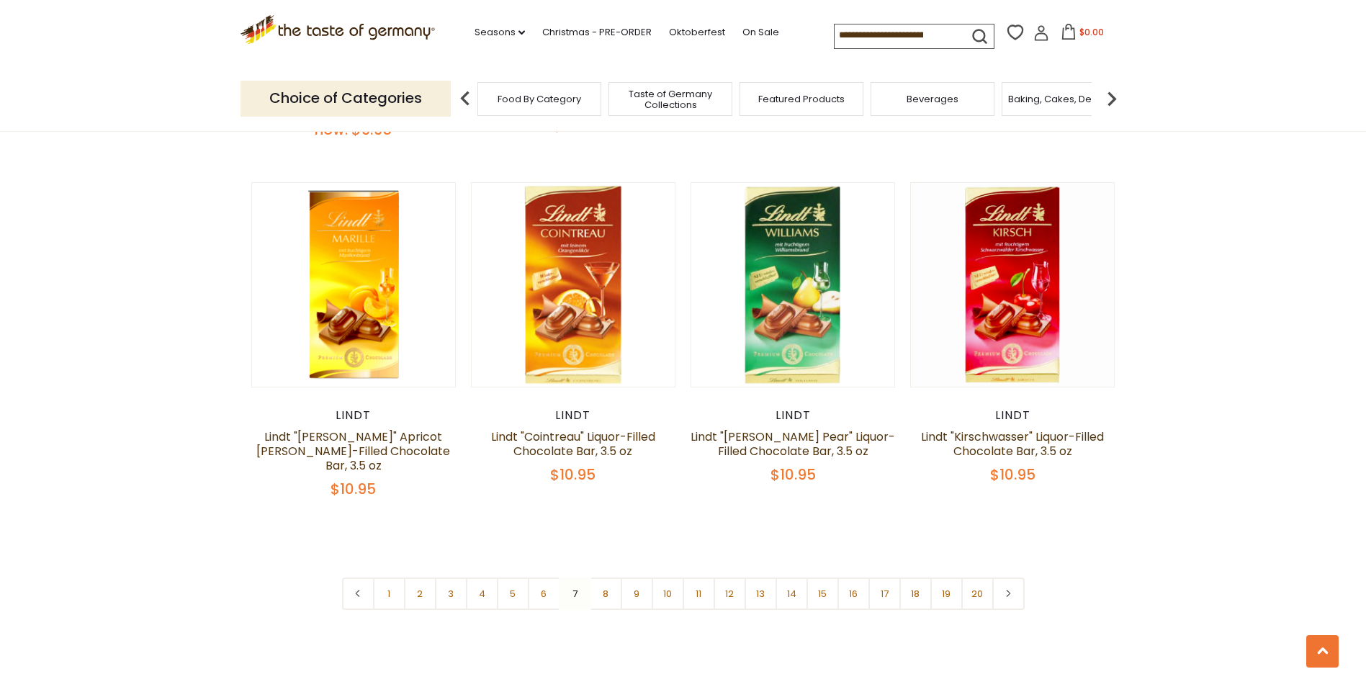
scroll to position [3359, 0]
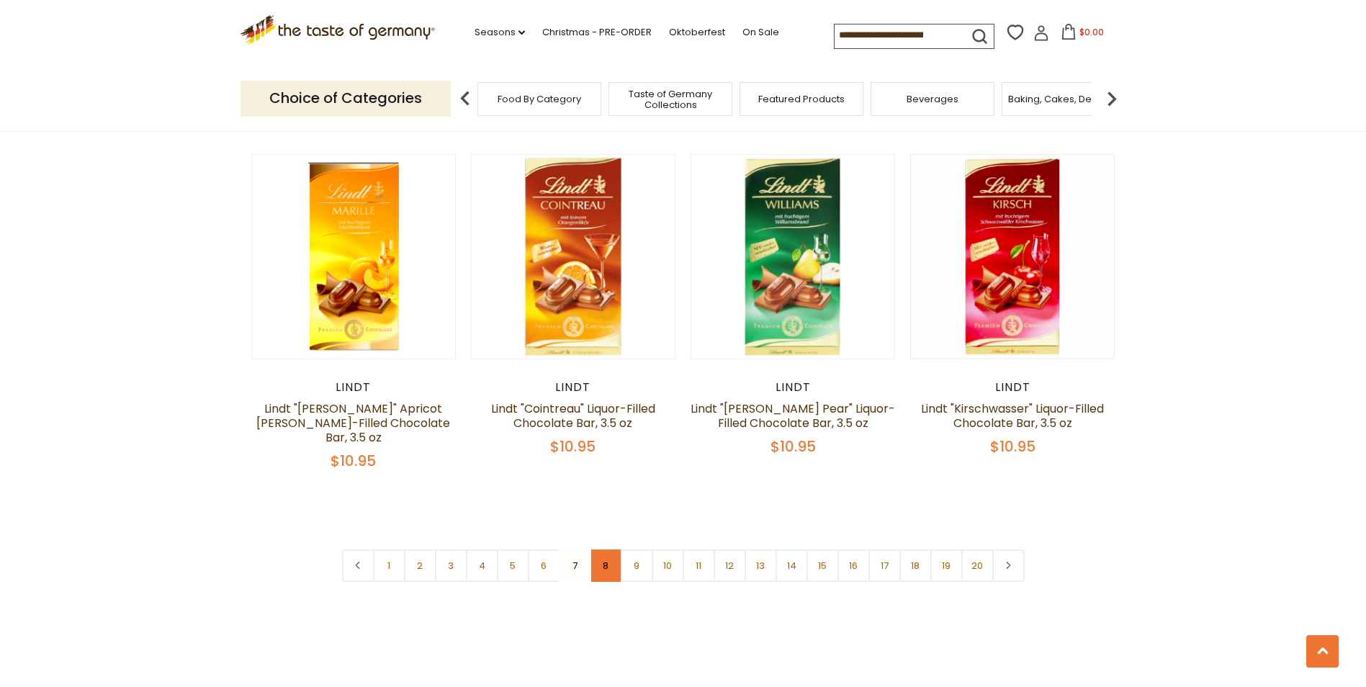
click at [604, 550] on link "8" at bounding box center [606, 566] width 32 height 32
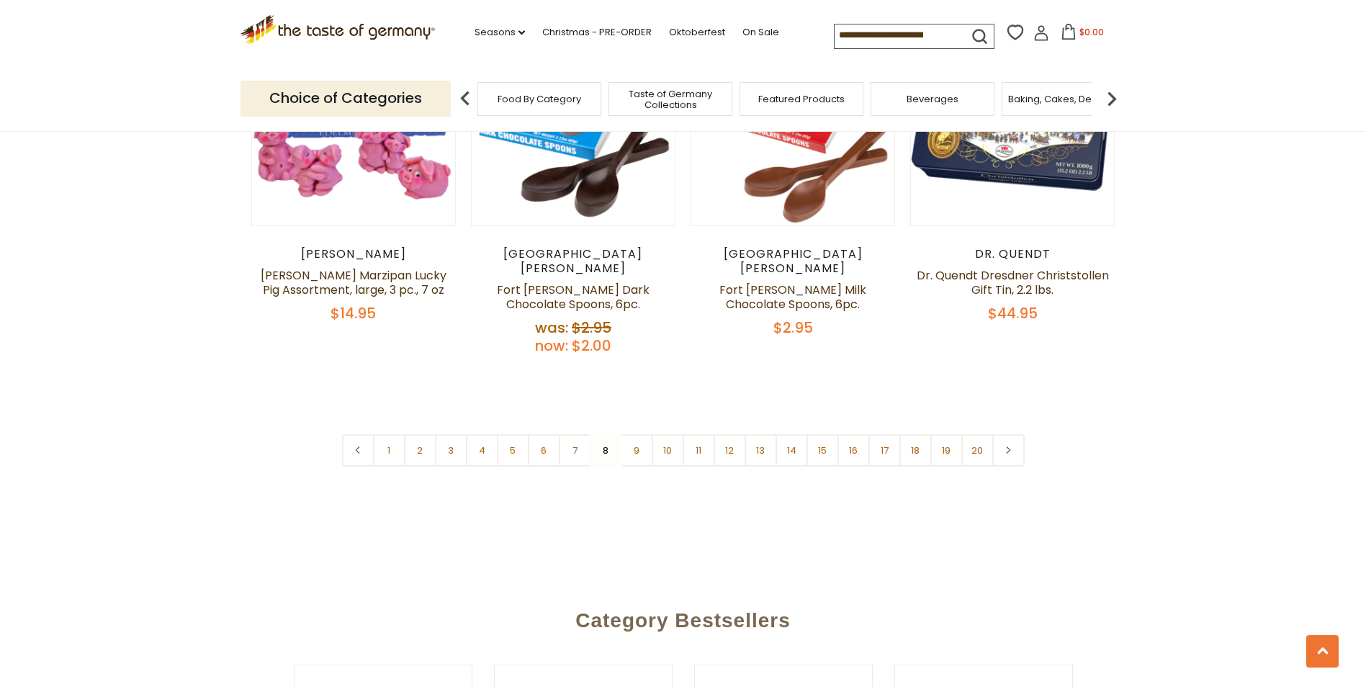
scroll to position [3475, 0]
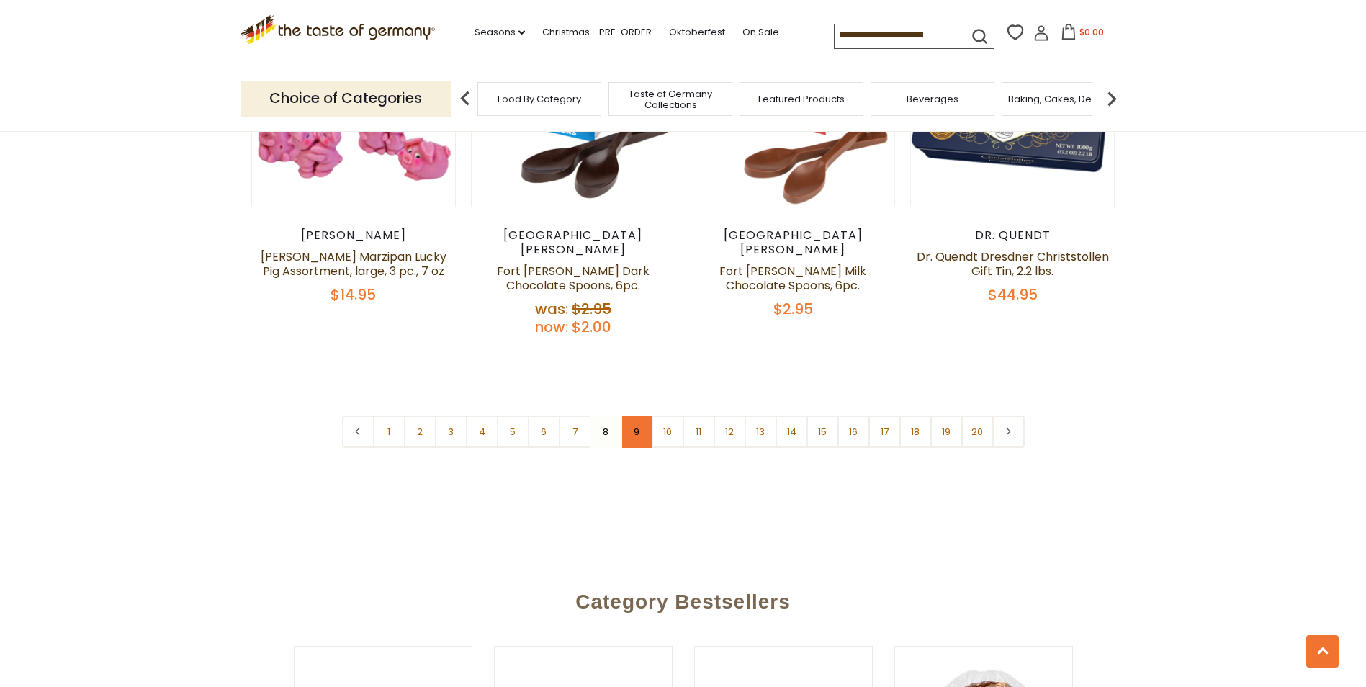
click at [635, 416] on link "9" at bounding box center [637, 432] width 32 height 32
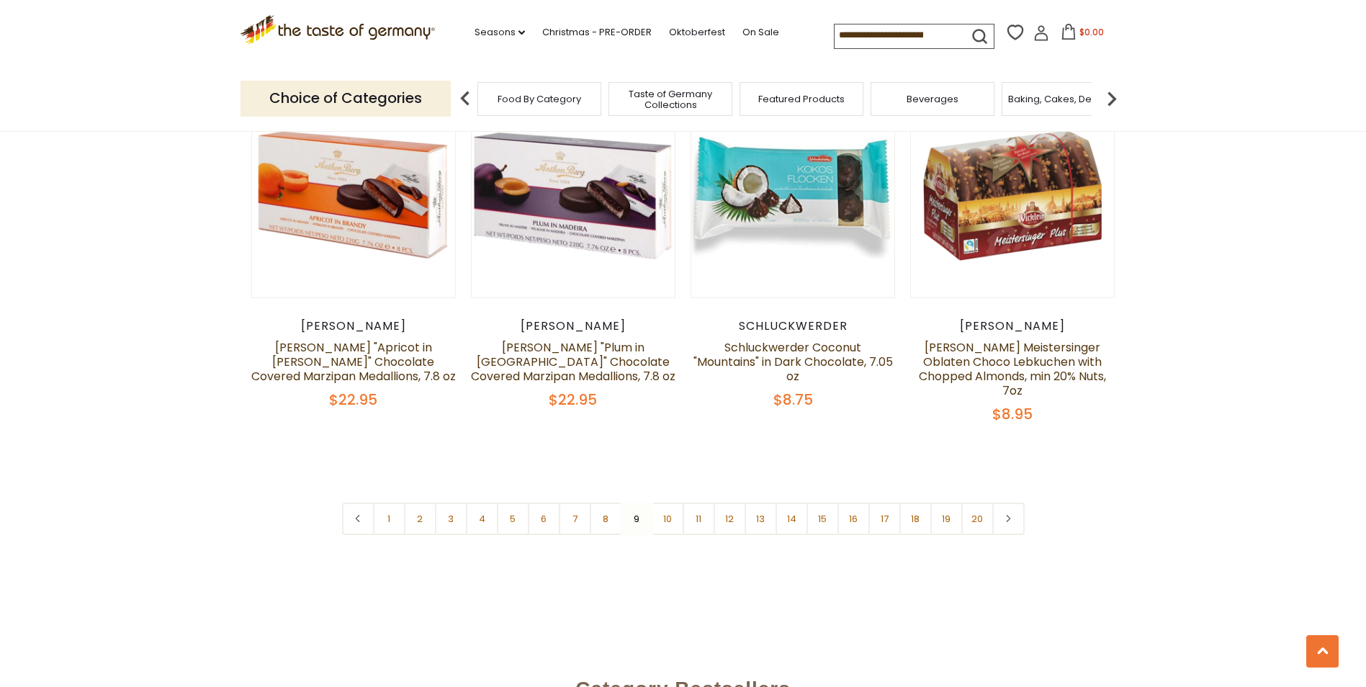
scroll to position [3546, 0]
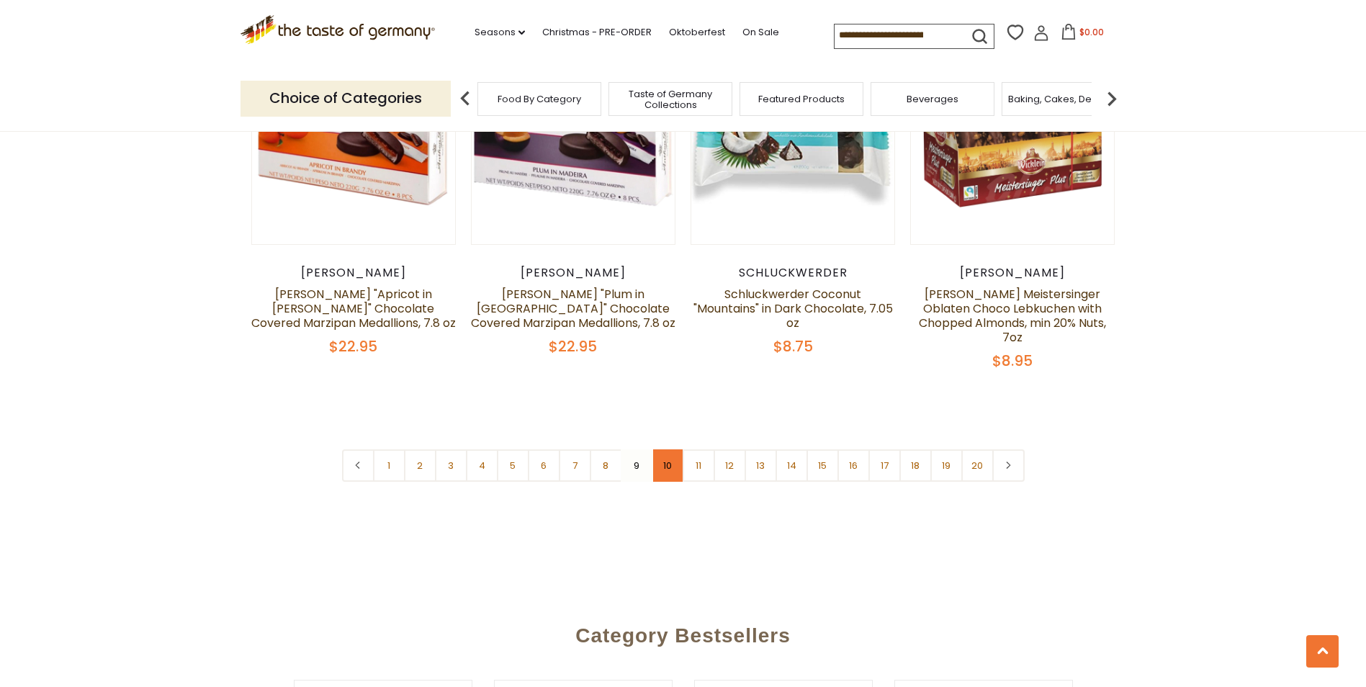
click at [667, 449] on link "10" at bounding box center [668, 465] width 32 height 32
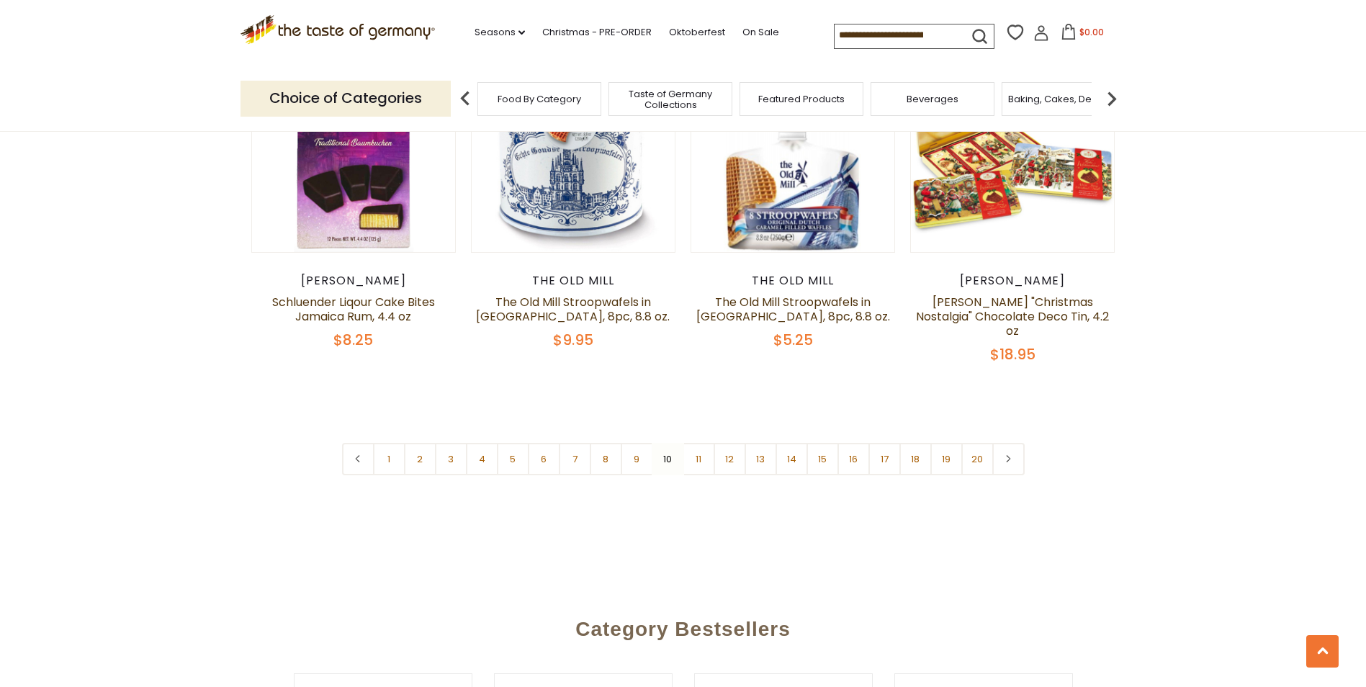
scroll to position [3446, 0]
click at [699, 442] on link "11" at bounding box center [699, 458] width 32 height 32
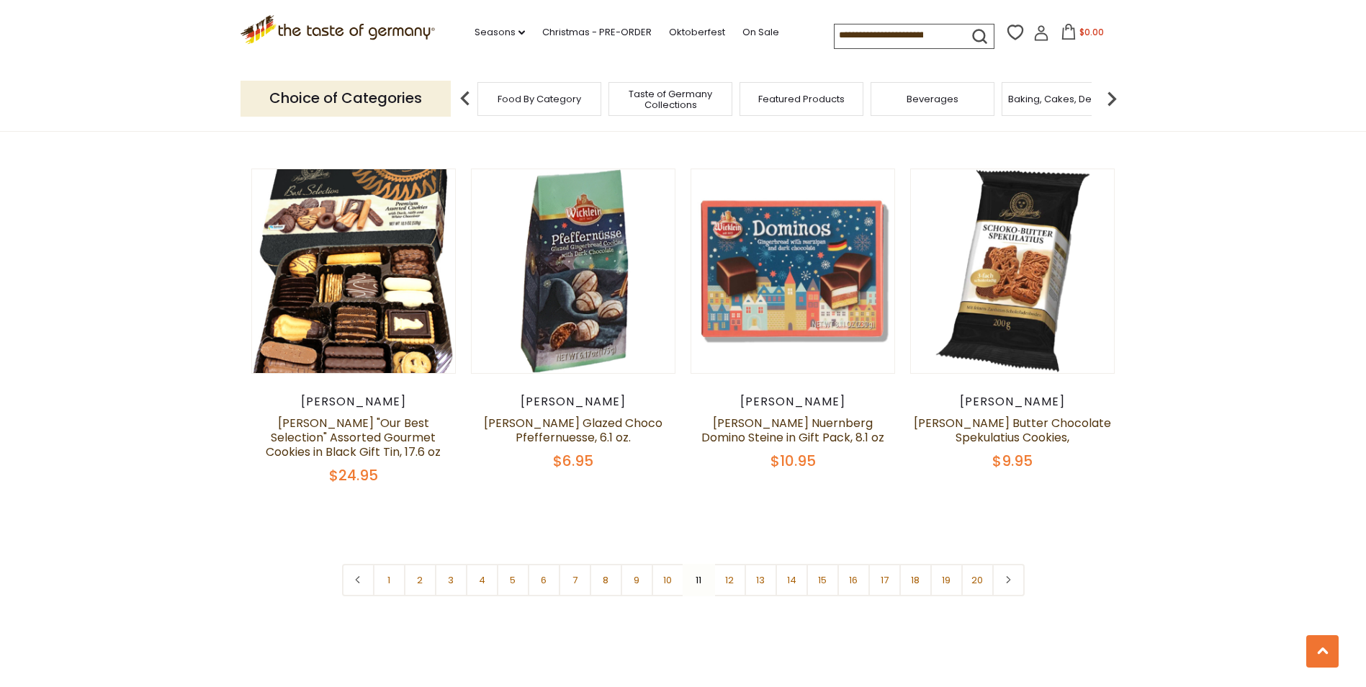
scroll to position [3360, 0]
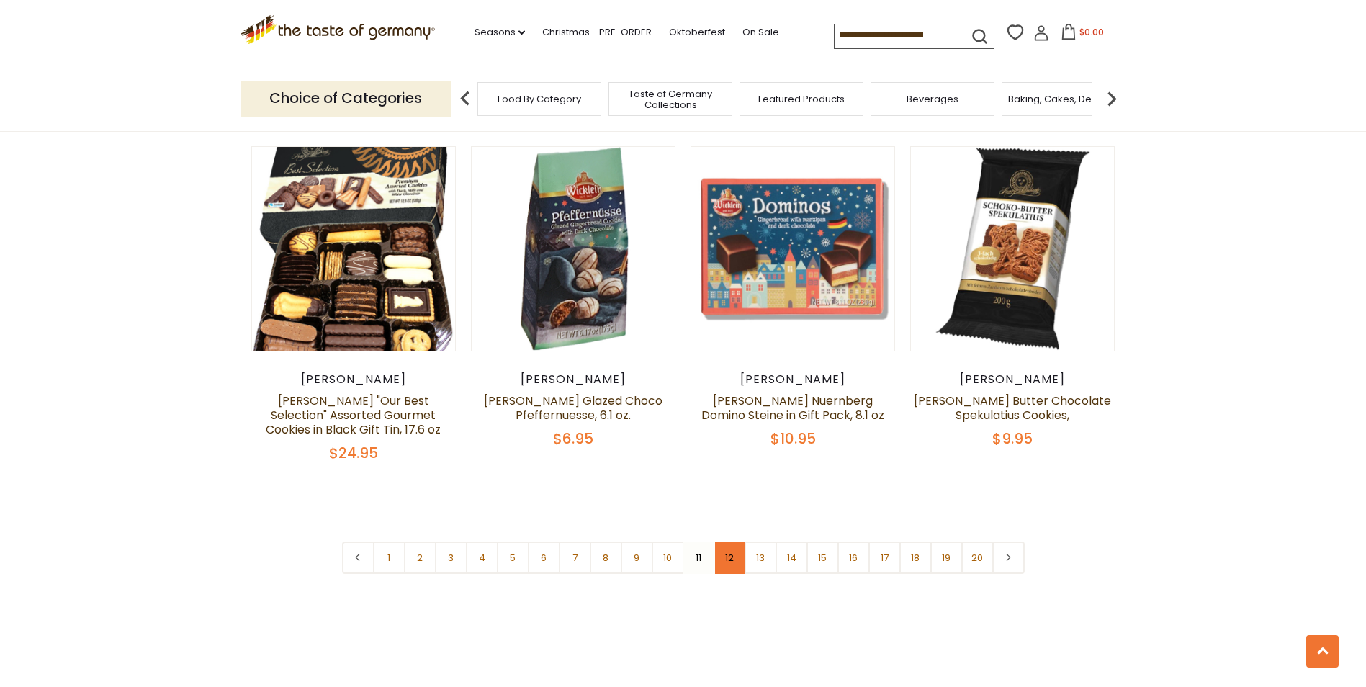
click at [730, 544] on link "12" at bounding box center [730, 558] width 32 height 32
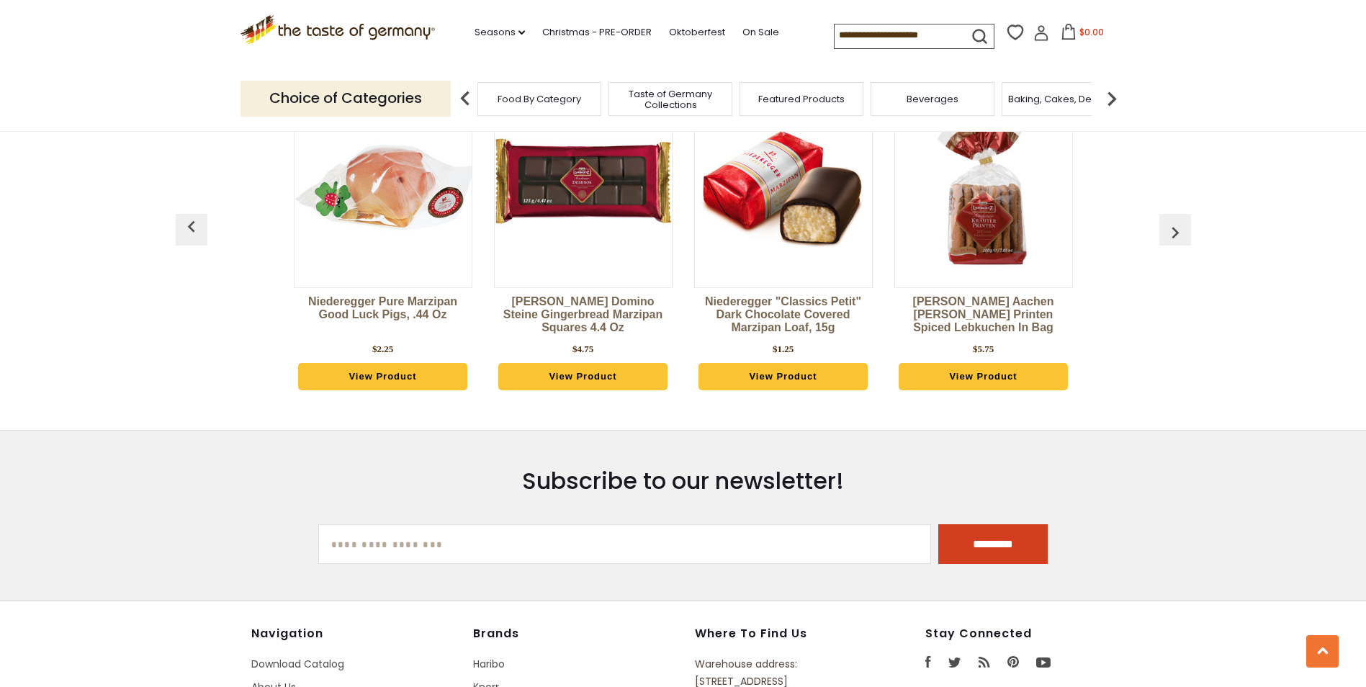
scroll to position [4260, 0]
